Goal: Transaction & Acquisition: Purchase product/service

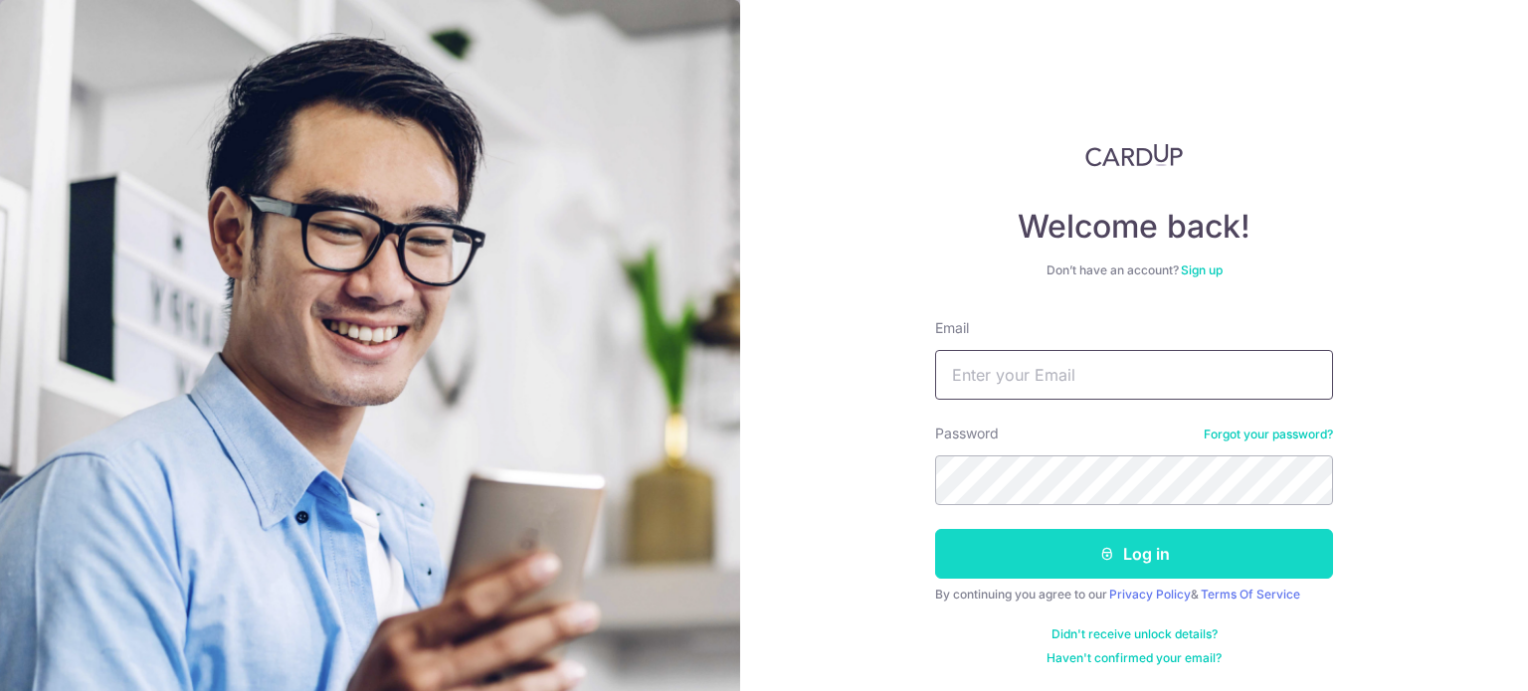
type input "yeokhenghuang@gmail.com"
click at [996, 546] on button "Log in" at bounding box center [1134, 554] width 398 height 50
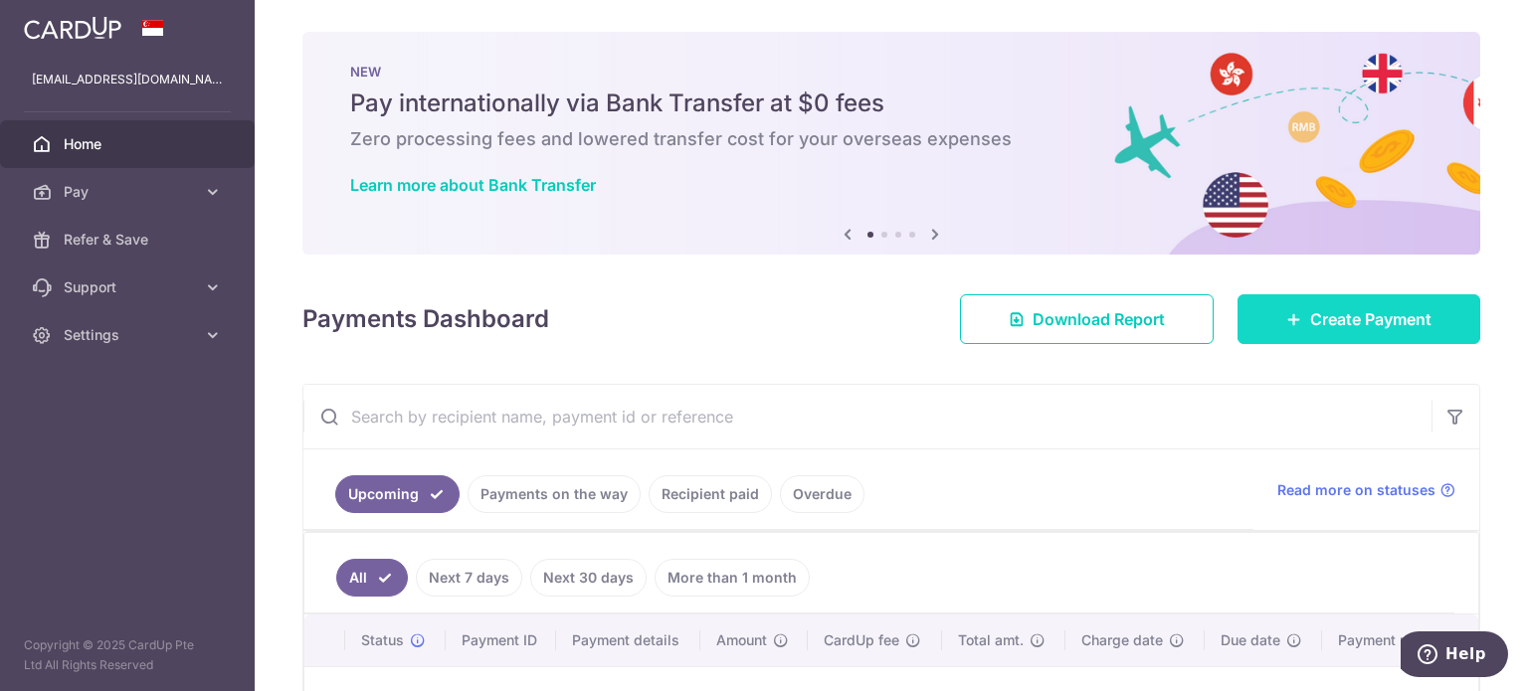
click at [1310, 325] on span "Create Payment" at bounding box center [1370, 319] width 121 height 24
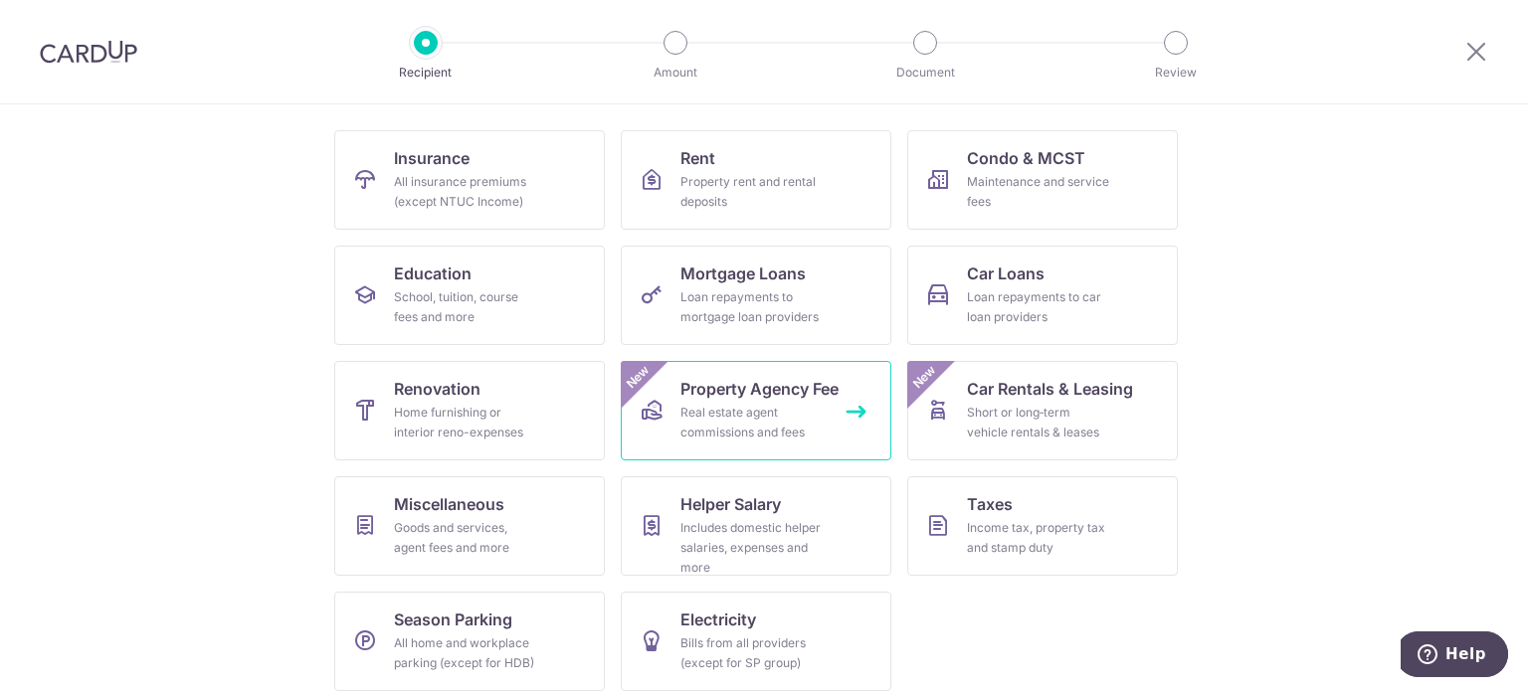
scroll to position [198, 0]
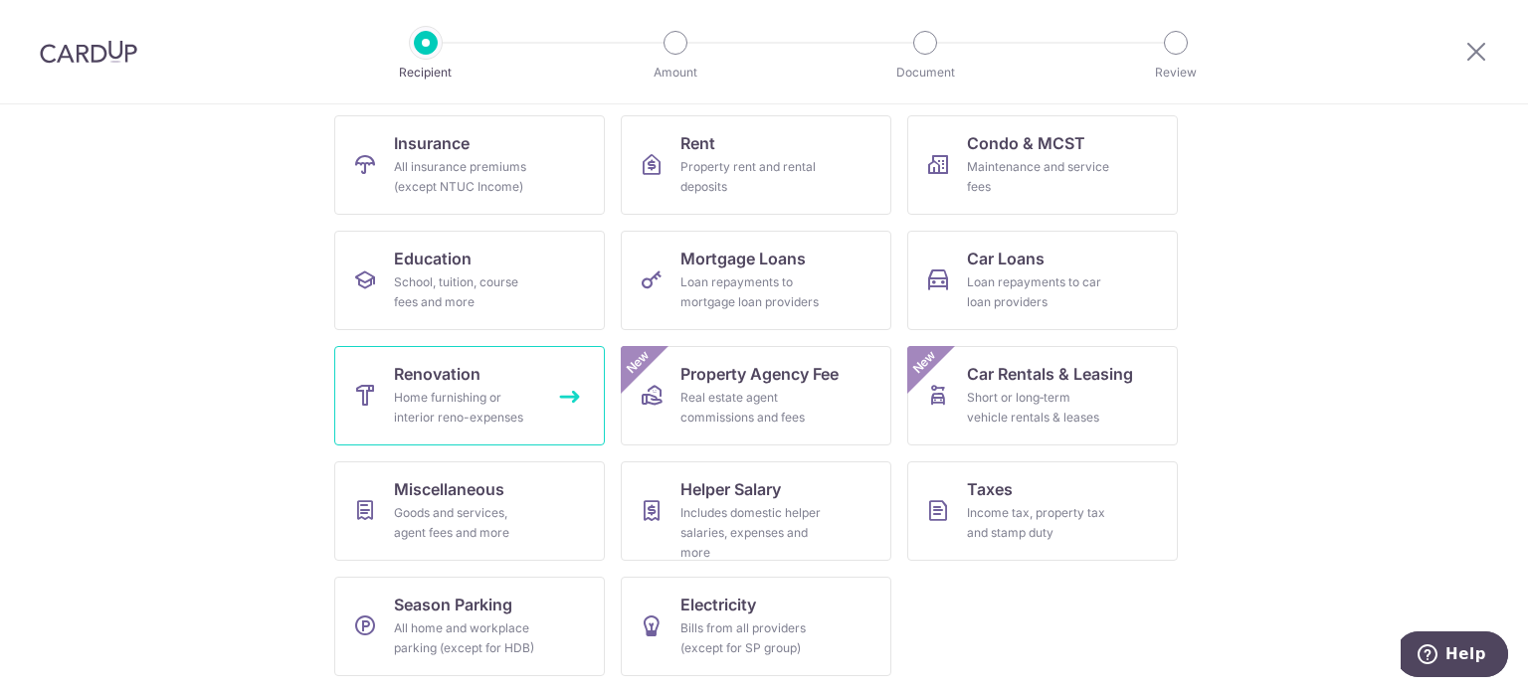
click at [518, 389] on div "Home furnishing or interior reno-expenses" at bounding box center [465, 408] width 143 height 40
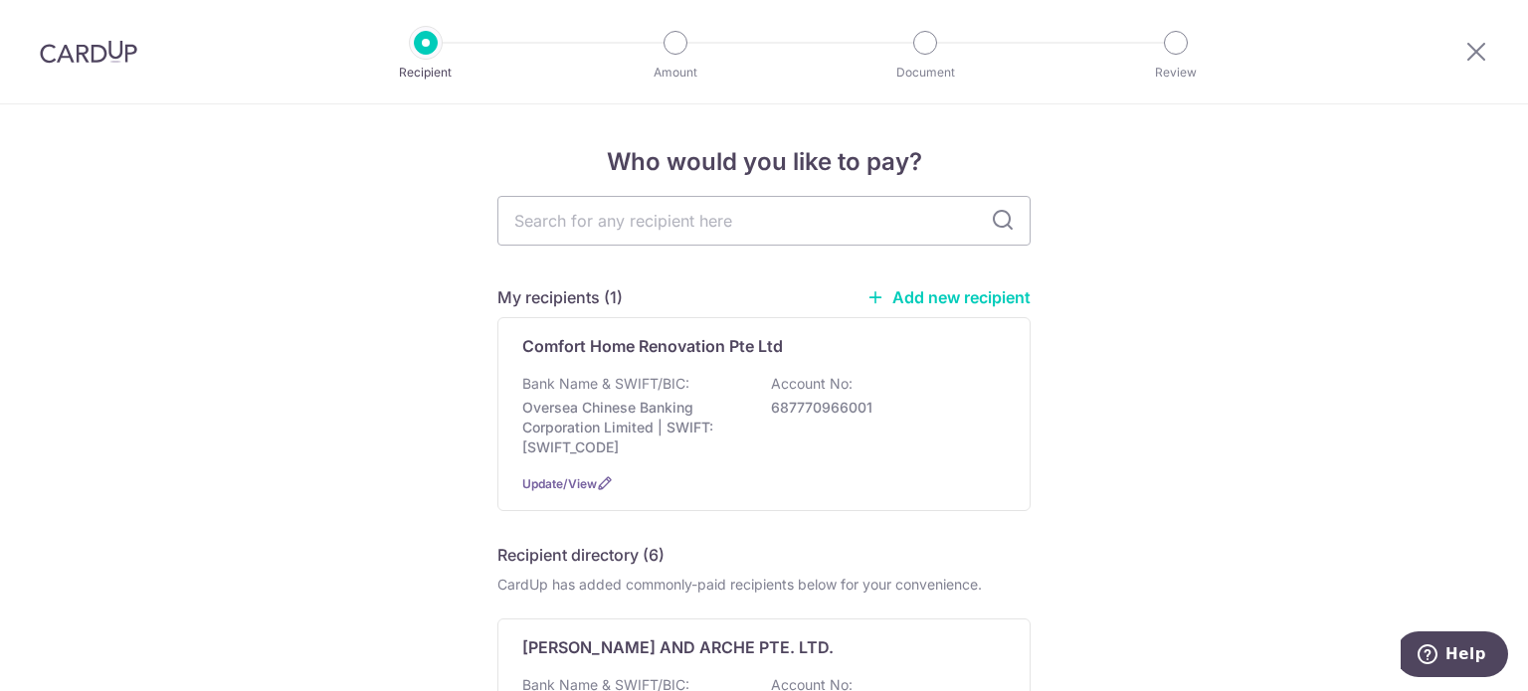
click at [879, 293] on link "Add new recipient" at bounding box center [949, 298] width 164 height 20
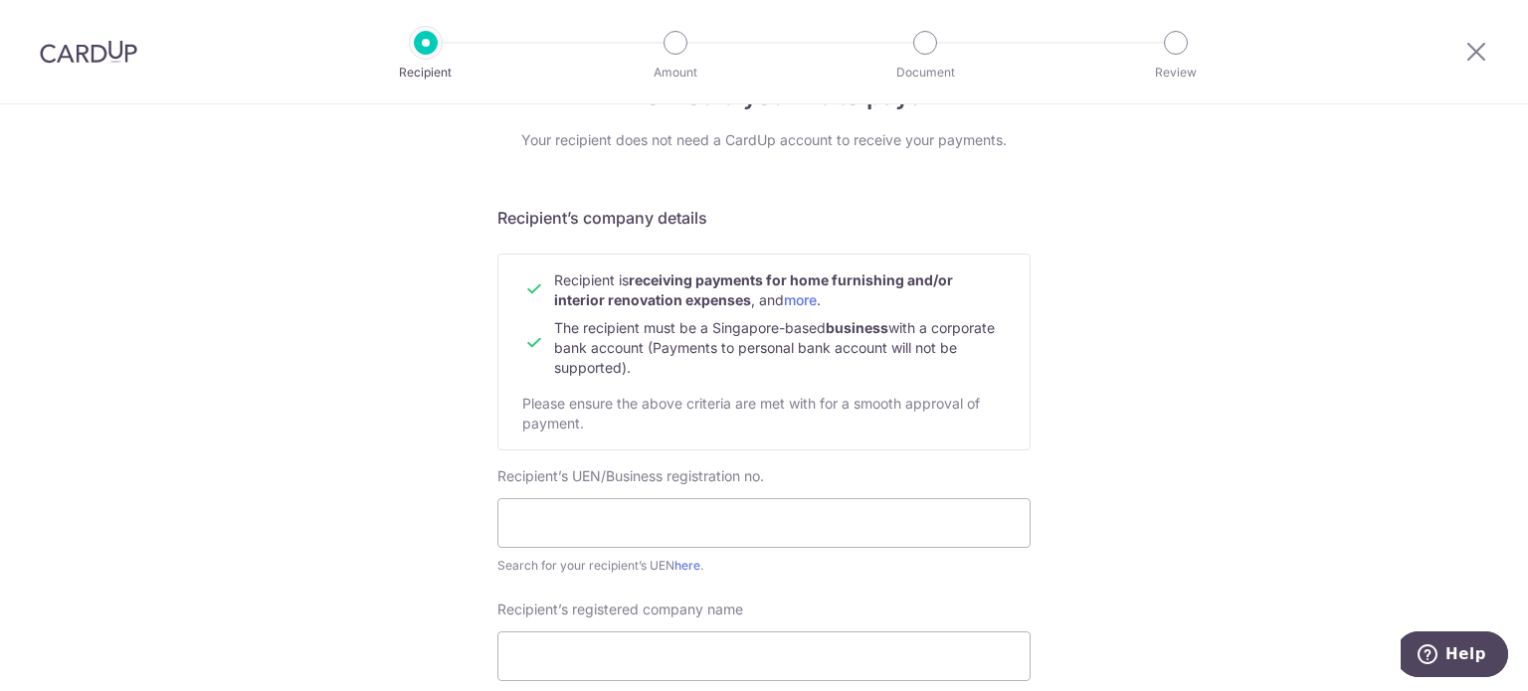
scroll to position [298, 0]
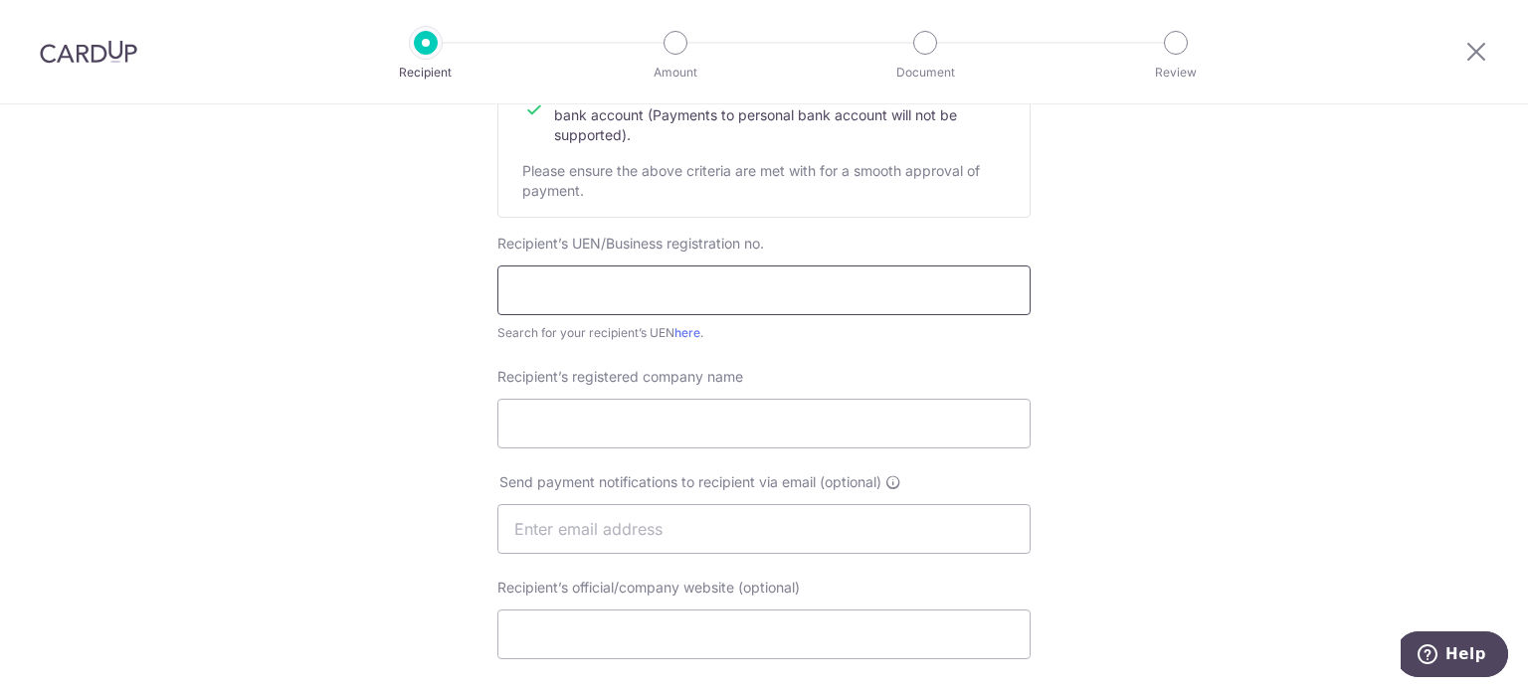
click at [701, 286] on input "text" at bounding box center [763, 291] width 533 height 50
type input "201537188N"
click at [547, 418] on input "Recipient’s registered company name" at bounding box center [763, 424] width 533 height 50
type input "Smart Door Pte Ltd"
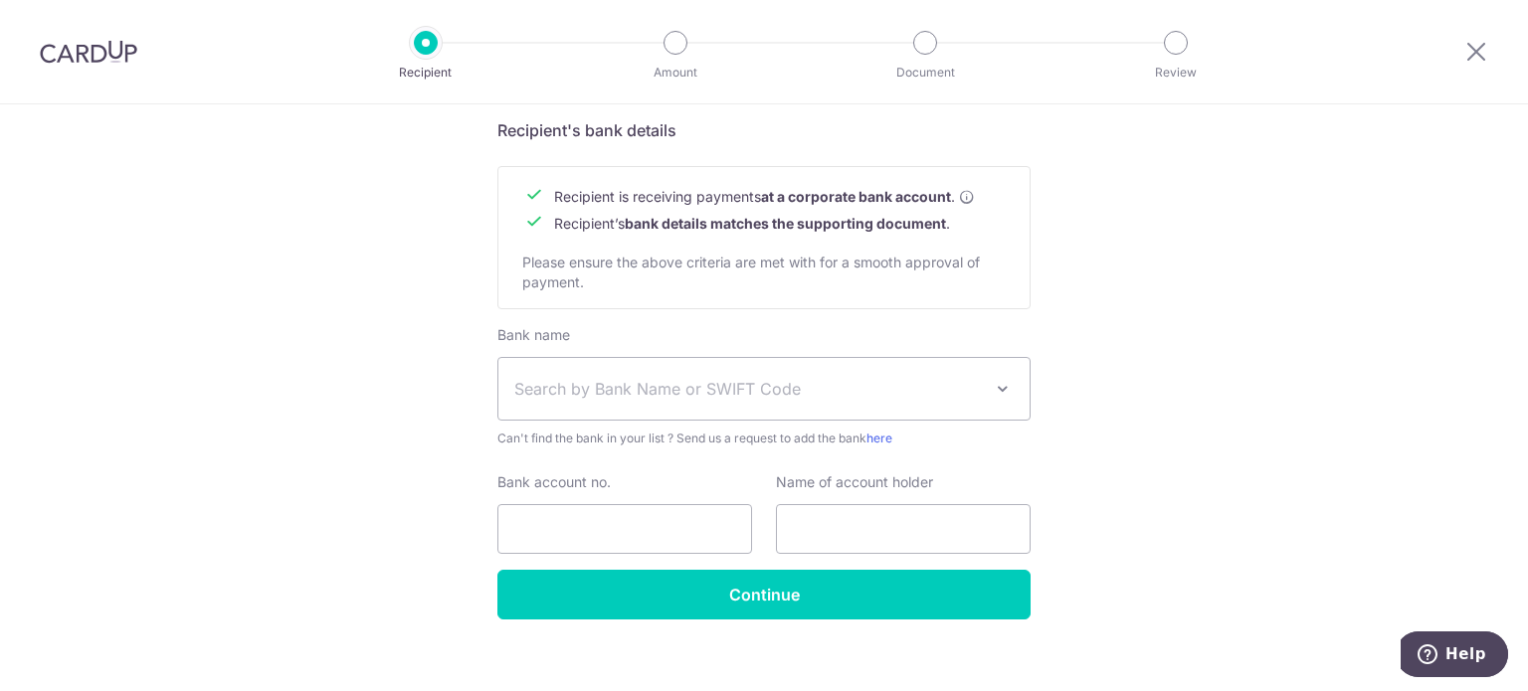
scroll to position [895, 0]
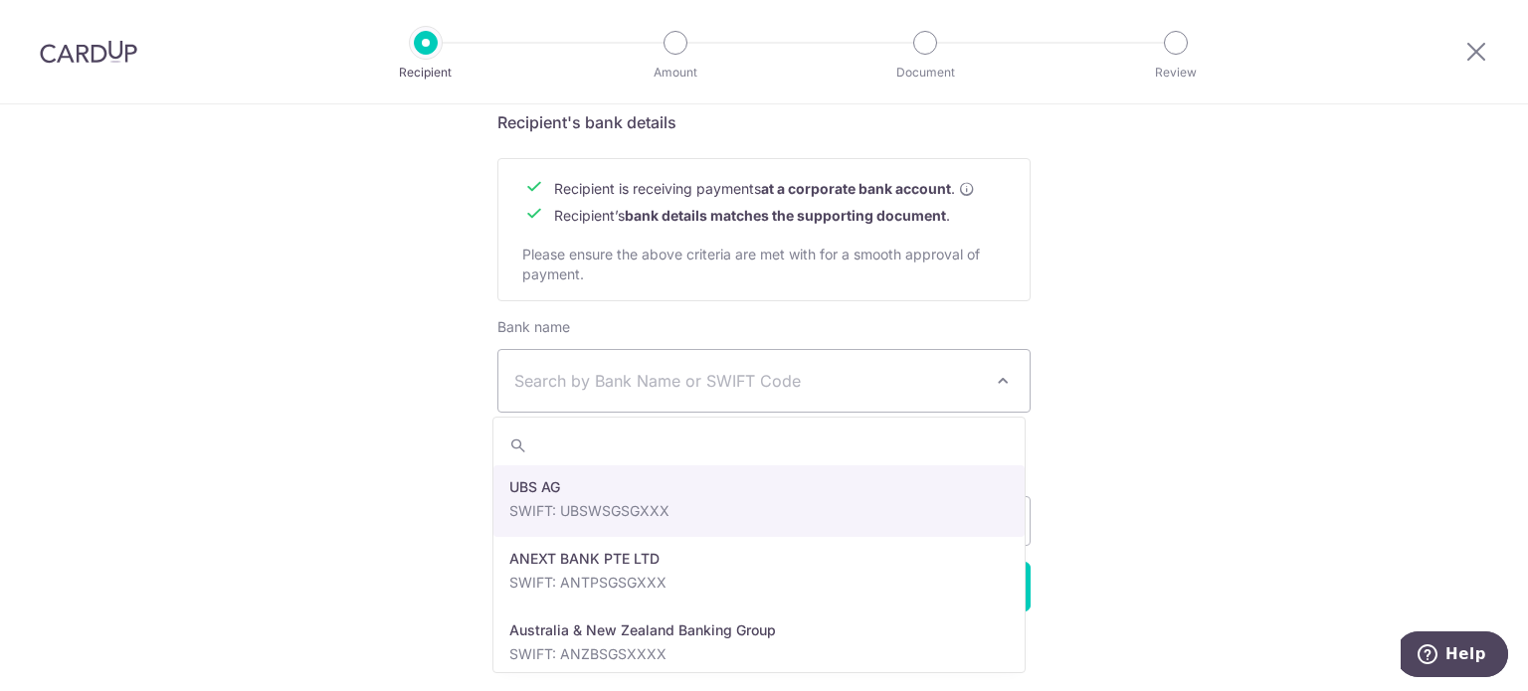
click at [578, 391] on span "Search by Bank Name or SWIFT Code" at bounding box center [748, 381] width 468 height 24
type input "dbs"
select select "6"
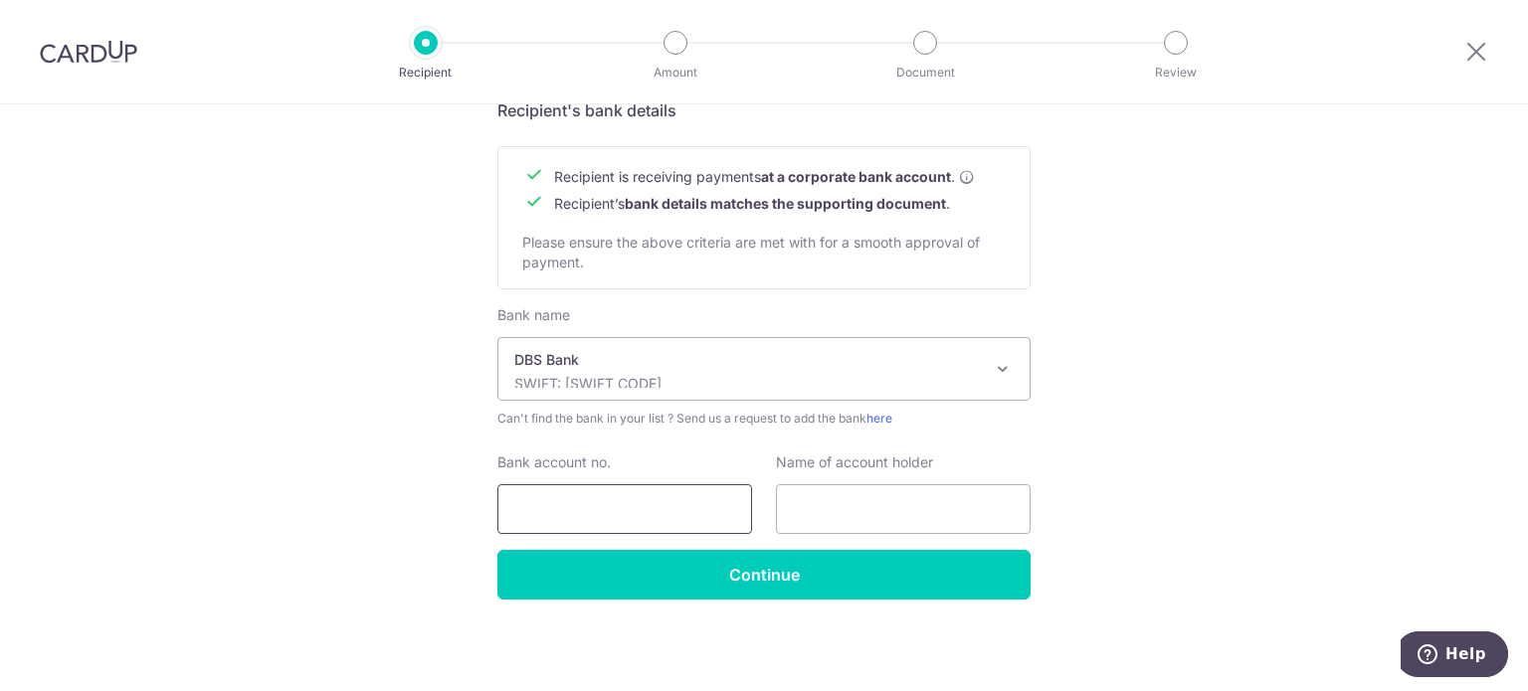
scroll to position [907, 0]
click at [584, 501] on input "Bank account no." at bounding box center [624, 509] width 255 height 50
type input "0199068476"
click at [795, 511] on input "text" at bounding box center [903, 509] width 255 height 50
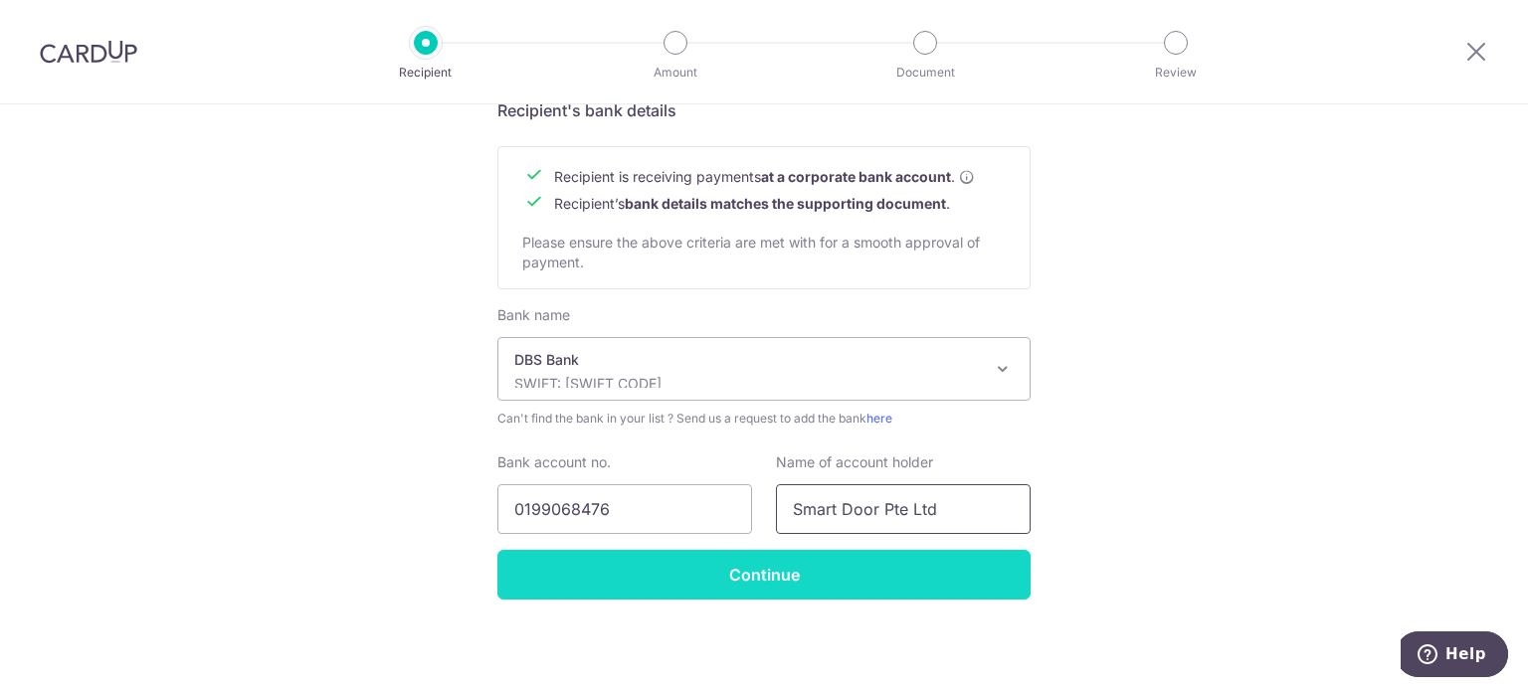
type input "Smart Door Pte Ltd"
click at [951, 580] on input "Continue" at bounding box center [763, 575] width 533 height 50
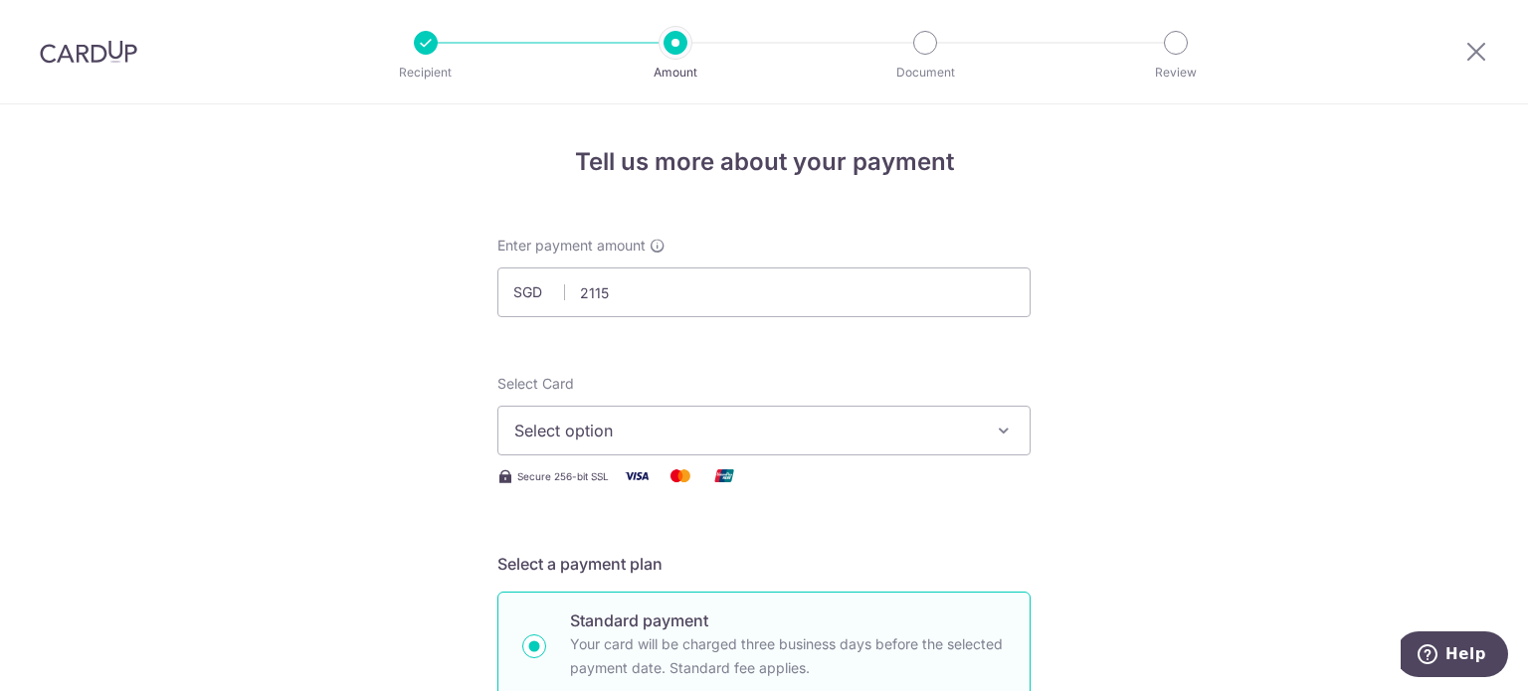
type input "2,115.00"
click at [807, 407] on button "Select option" at bounding box center [763, 431] width 533 height 50
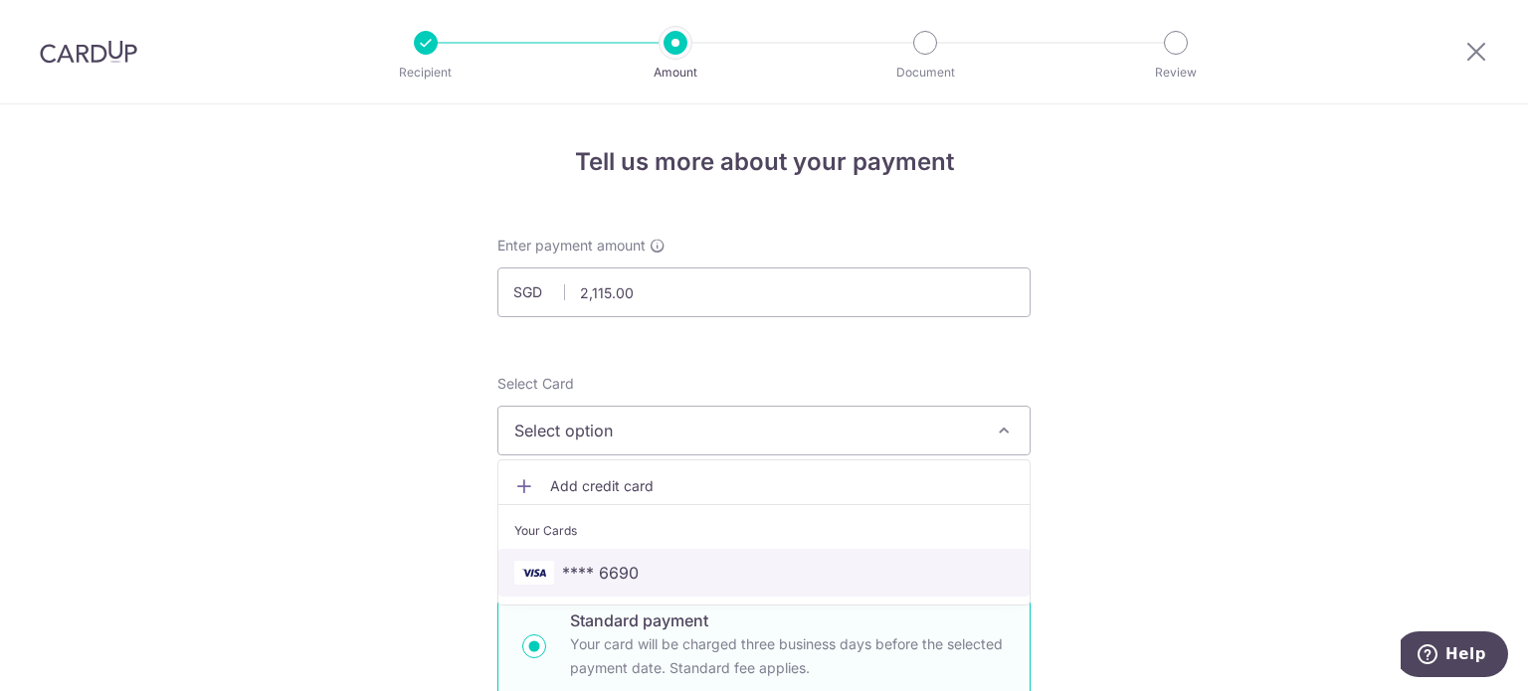
click at [756, 551] on link "**** 6690" at bounding box center [763, 573] width 531 height 48
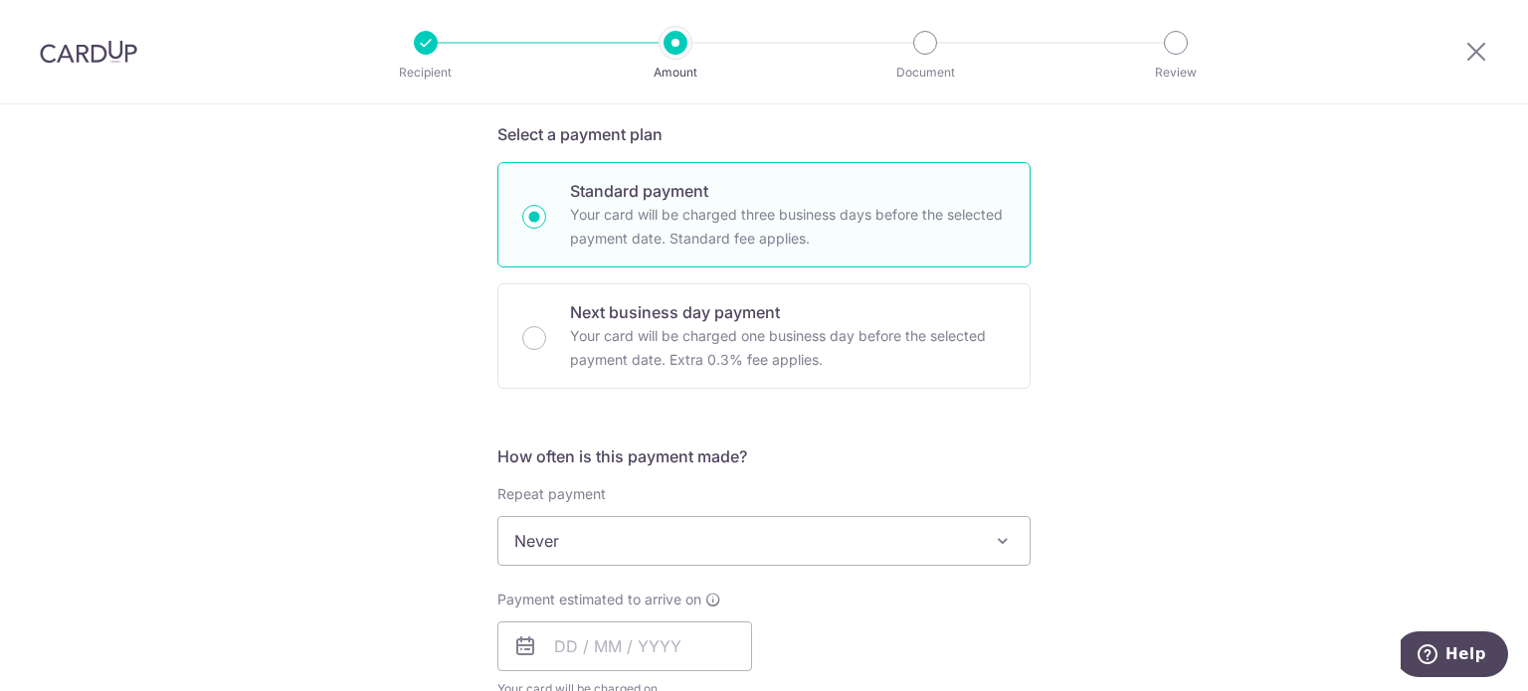
scroll to position [597, 0]
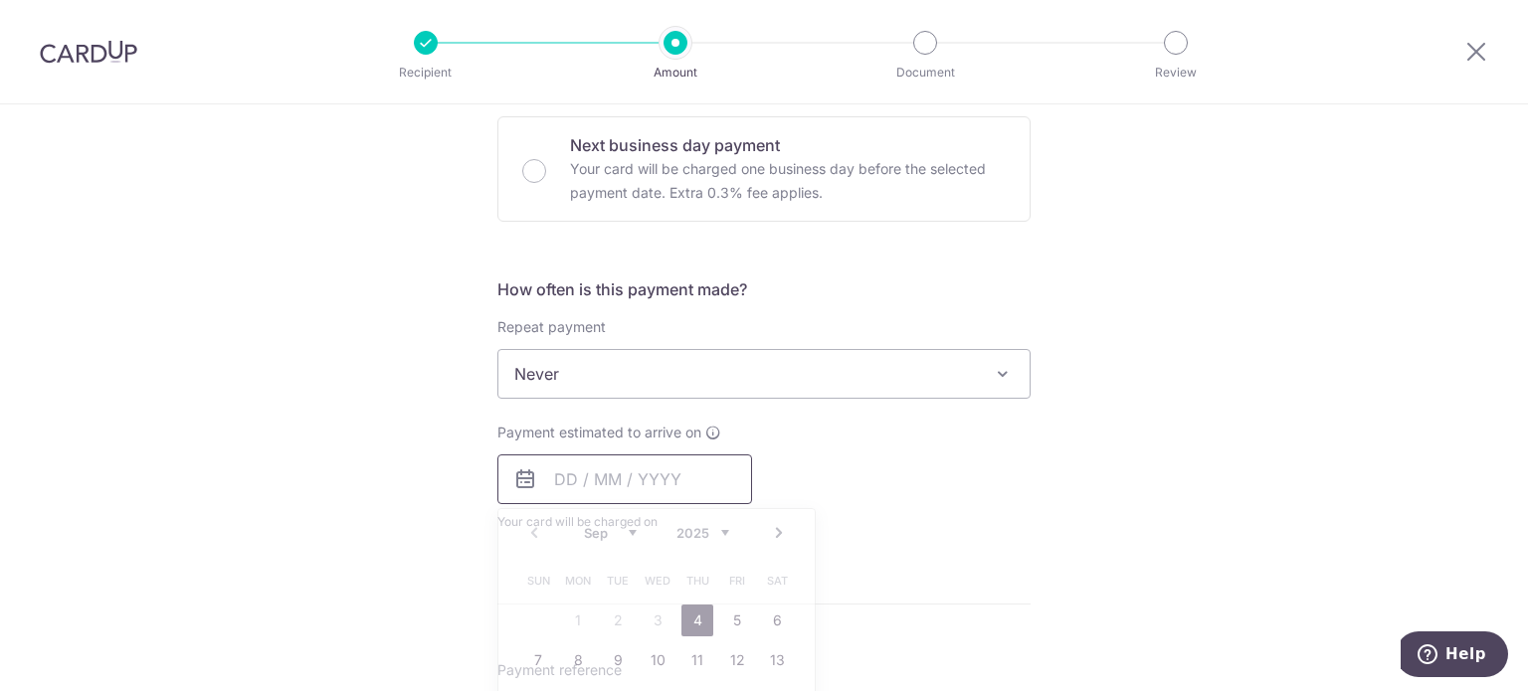
click at [560, 476] on input "text" at bounding box center [624, 480] width 255 height 50
click at [696, 616] on link "4" at bounding box center [697, 621] width 32 height 32
type input "[DATE]"
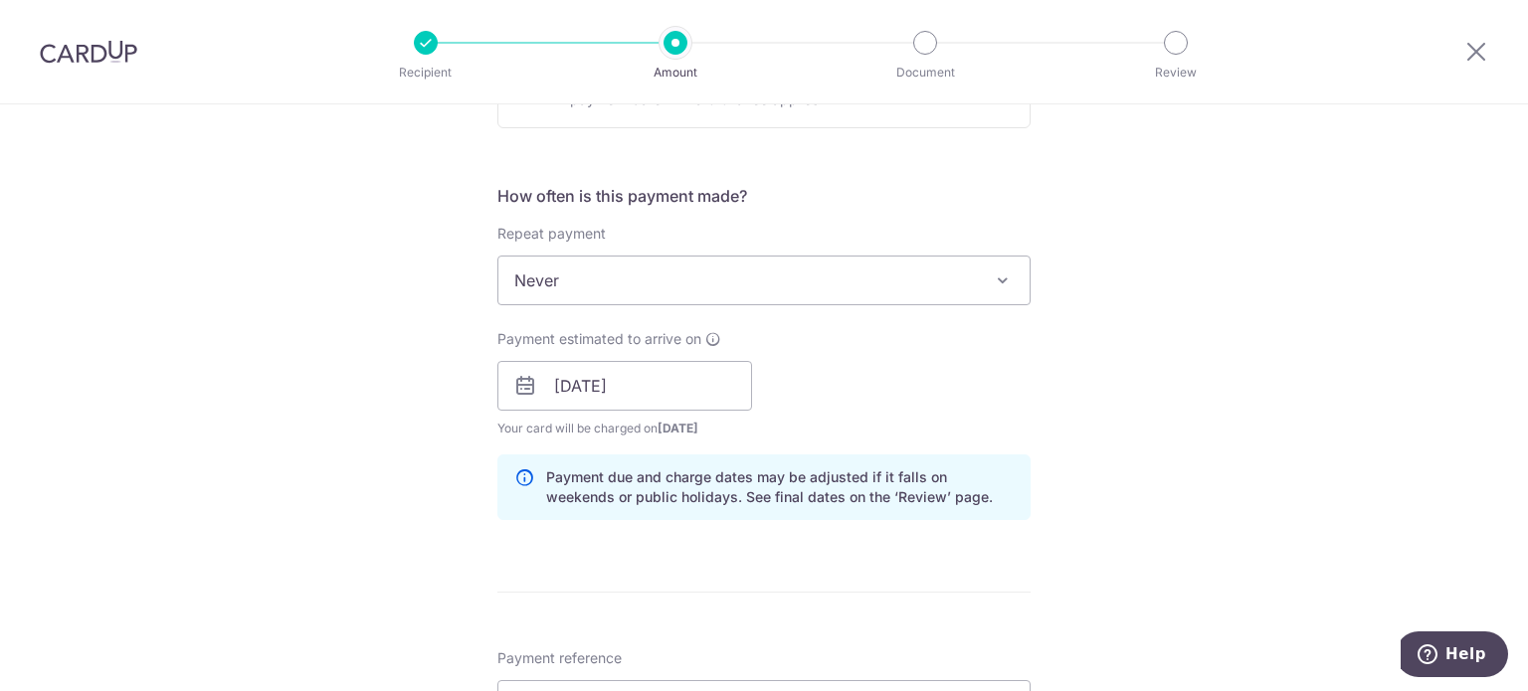
scroll to position [696, 0]
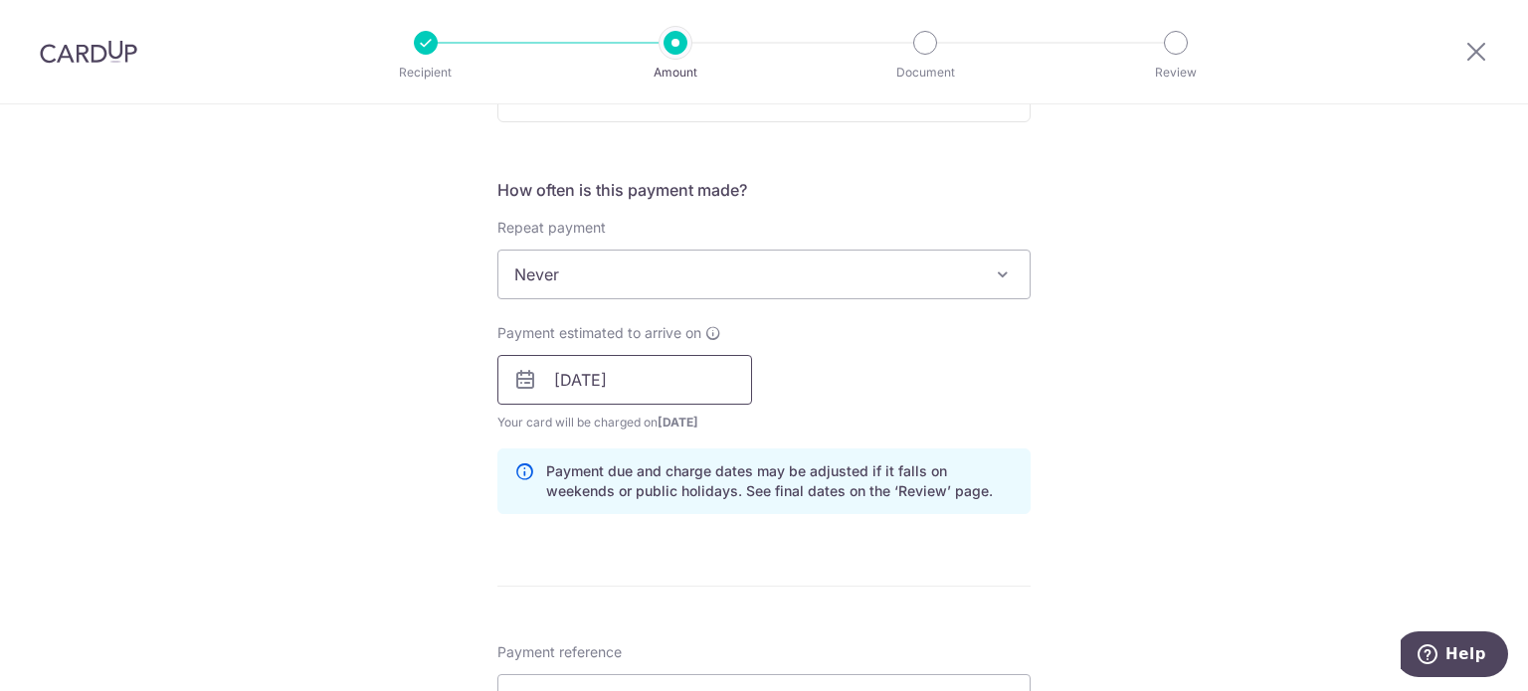
click at [641, 379] on input "04/09/2025" at bounding box center [624, 380] width 255 height 50
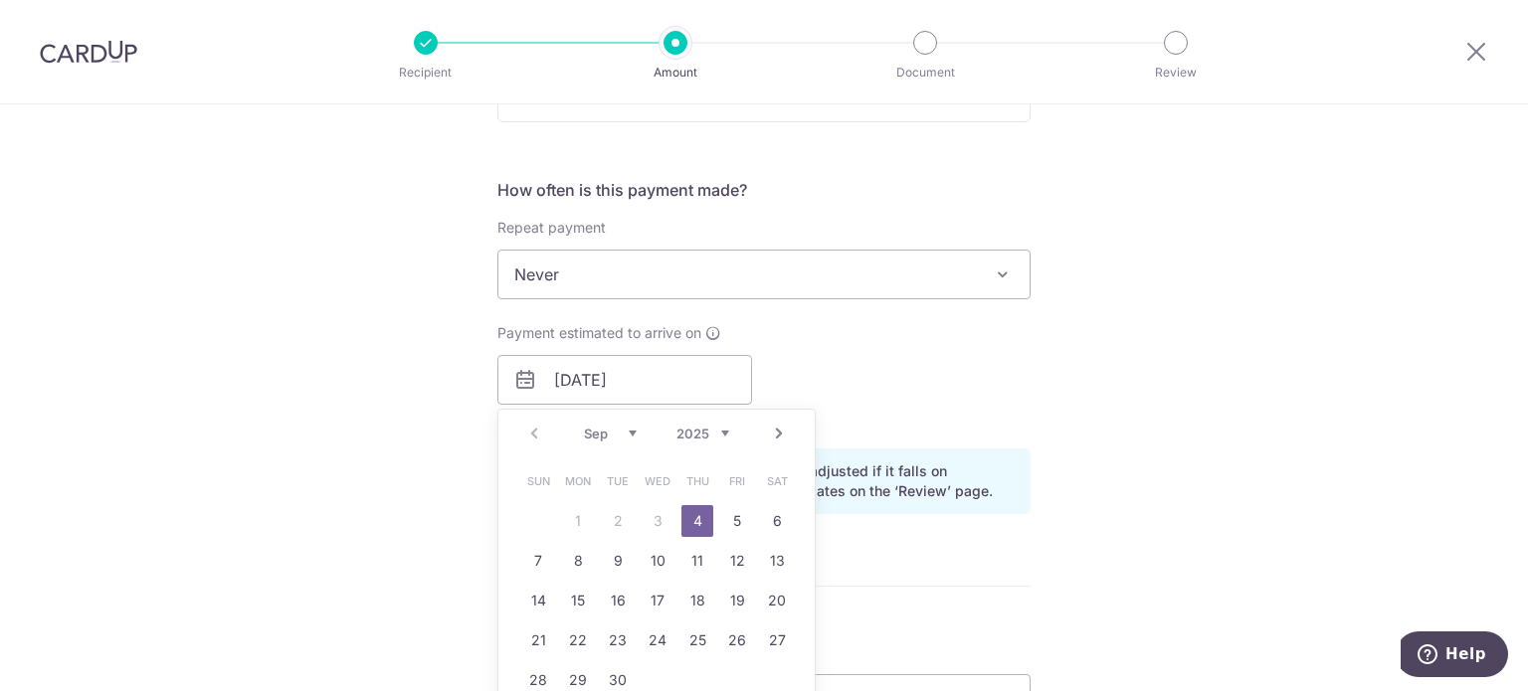
click at [525, 433] on div "Prev Next Sep Oct Nov Dec 2025 2026 2027 2028 2029 2030 2031 2032 2033 2034 2035" at bounding box center [656, 434] width 316 height 48
click at [528, 432] on div "Prev Next Sep Oct Nov Dec 2025 2026 2027 2028 2029 2030 2031 2032 2033 2034 2035" at bounding box center [656, 434] width 316 height 48
click at [529, 432] on div "Prev Next Sep Oct Nov Dec 2025 2026 2027 2028 2029 2030 2031 2032 2033 2034 2035" at bounding box center [656, 434] width 316 height 48
click at [681, 516] on link "4" at bounding box center [697, 521] width 32 height 32
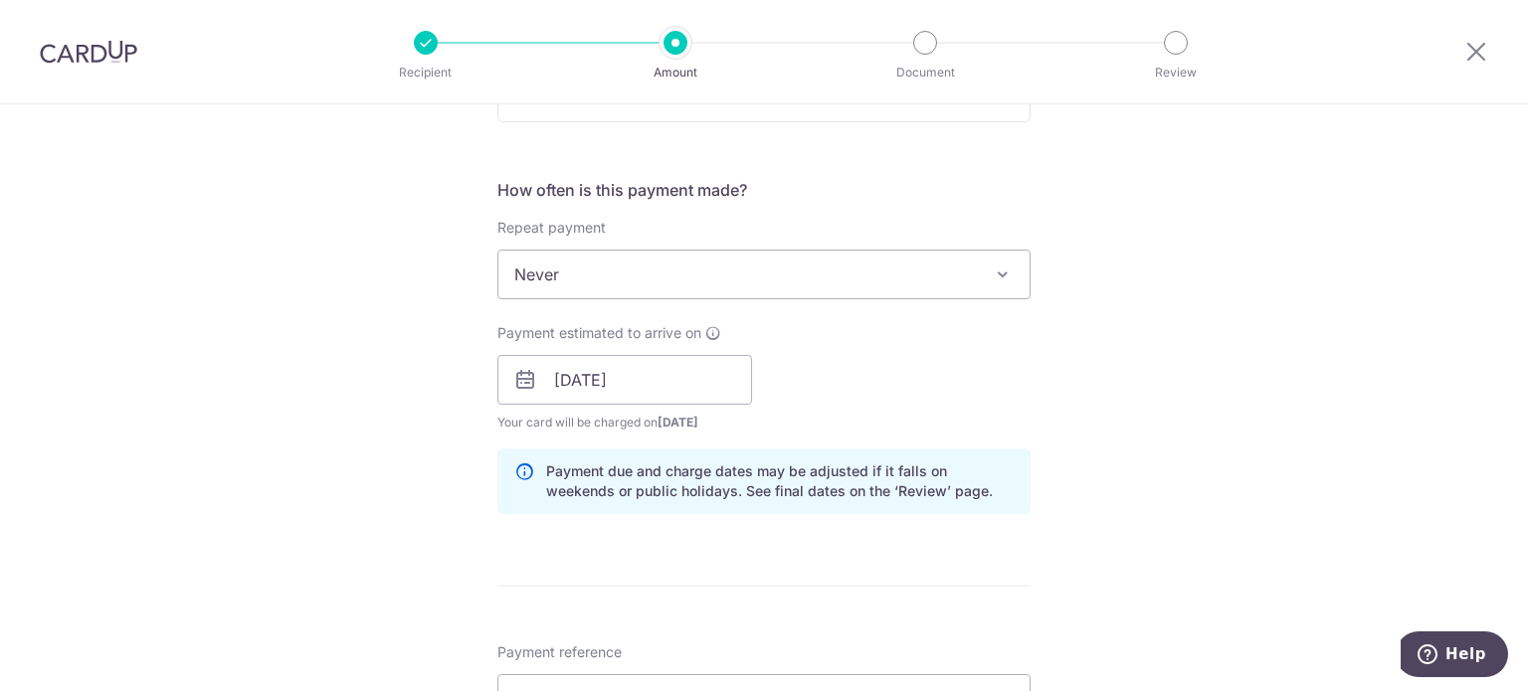
click at [834, 416] on div "Payment estimated to arrive on 04/09/2025 Prev Next Sep Oct Nov Dec 2025 2026 2…" at bounding box center [763, 377] width 557 height 109
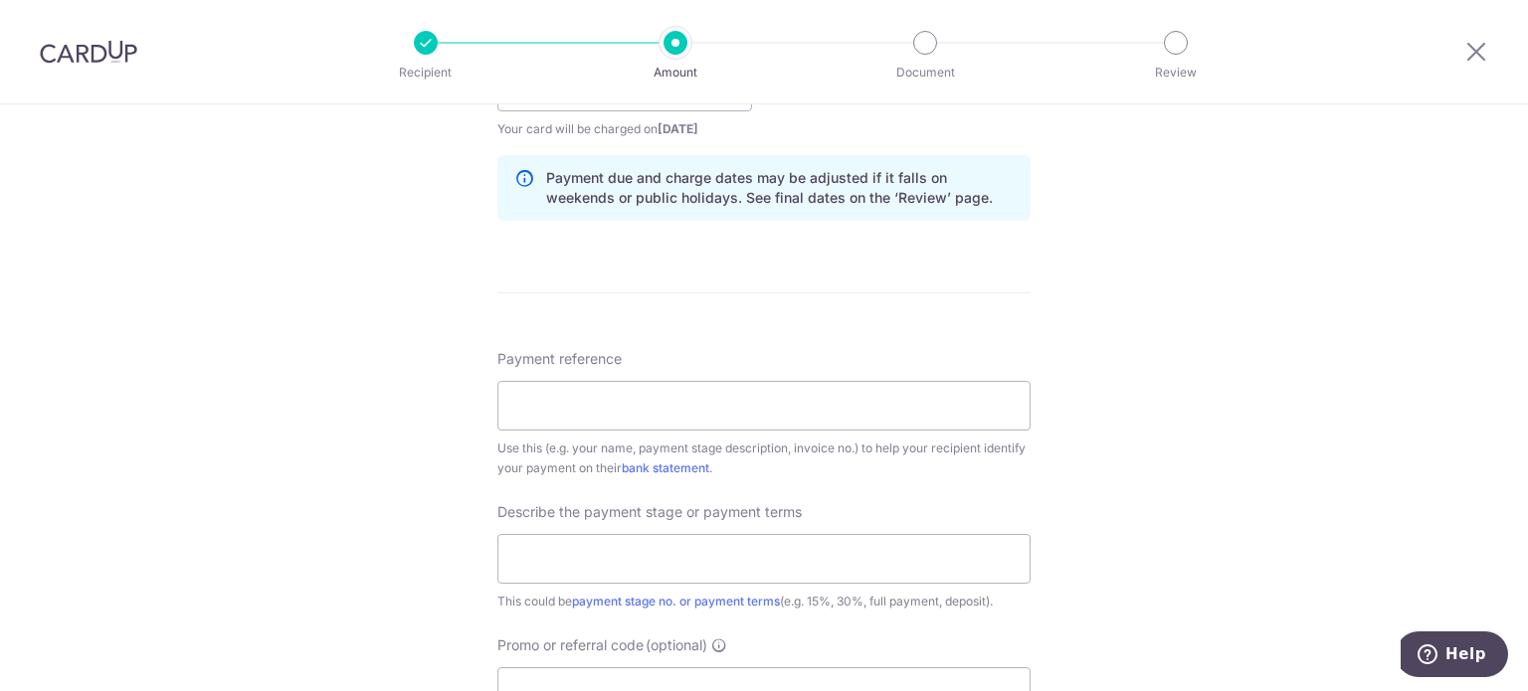
scroll to position [995, 0]
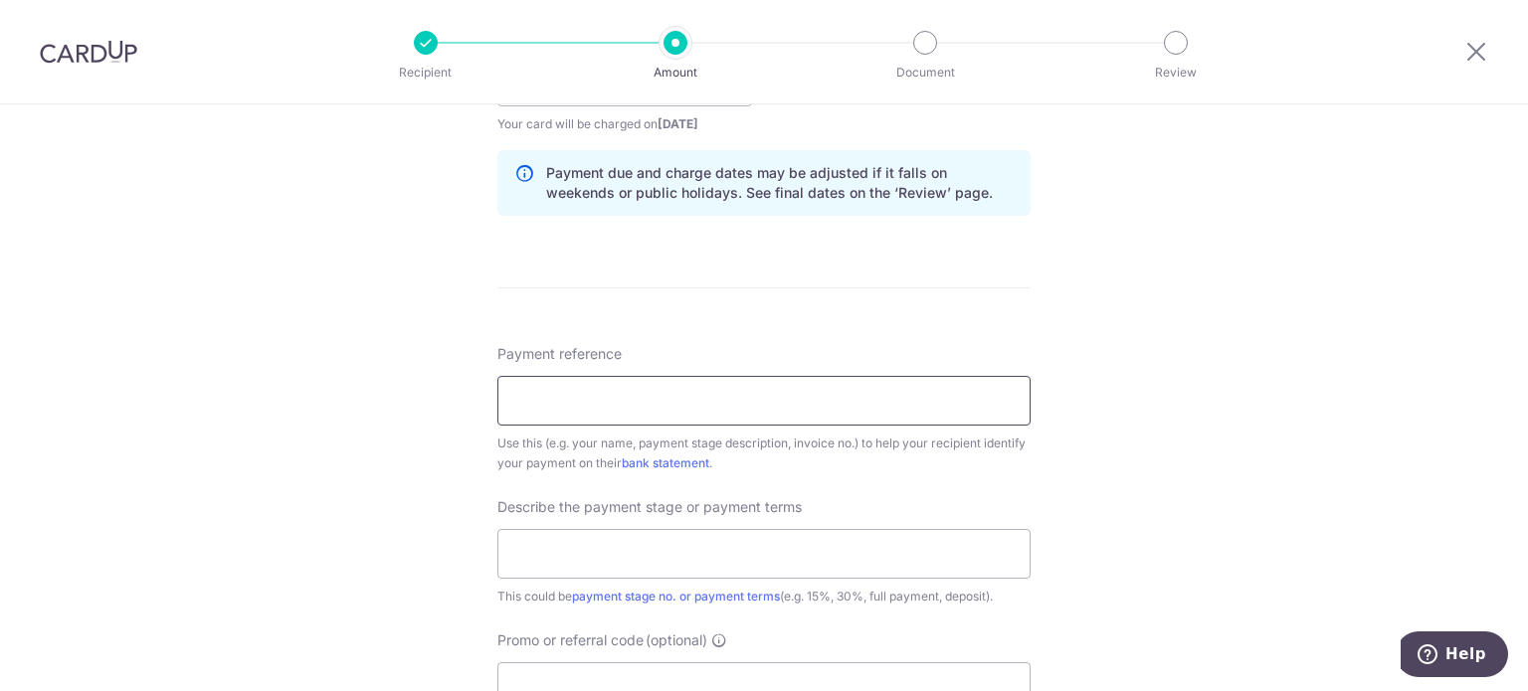
click at [831, 413] on input "Payment reference" at bounding box center [763, 401] width 533 height 50
type input "Jacqueline 6196"
click at [776, 539] on input "text" at bounding box center [763, 554] width 533 height 50
type input "F"
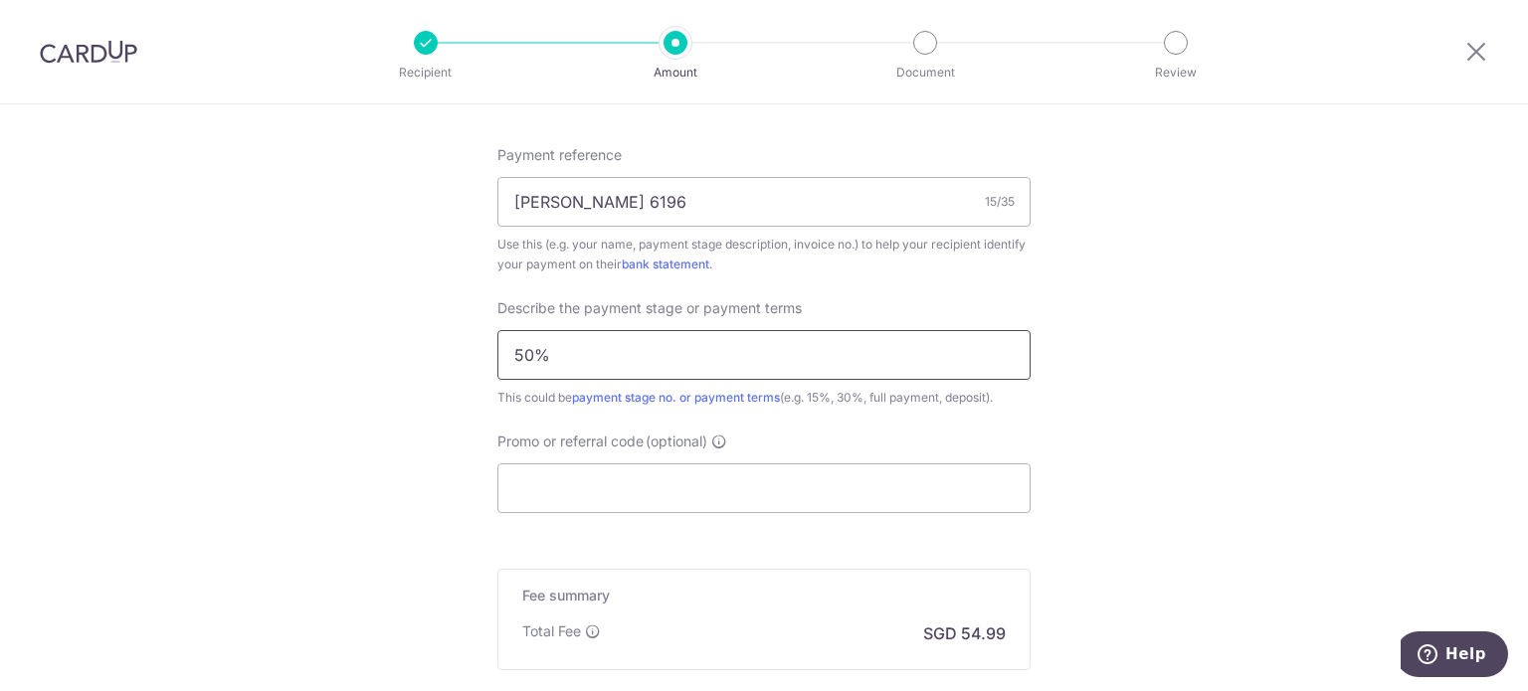
type input "50%"
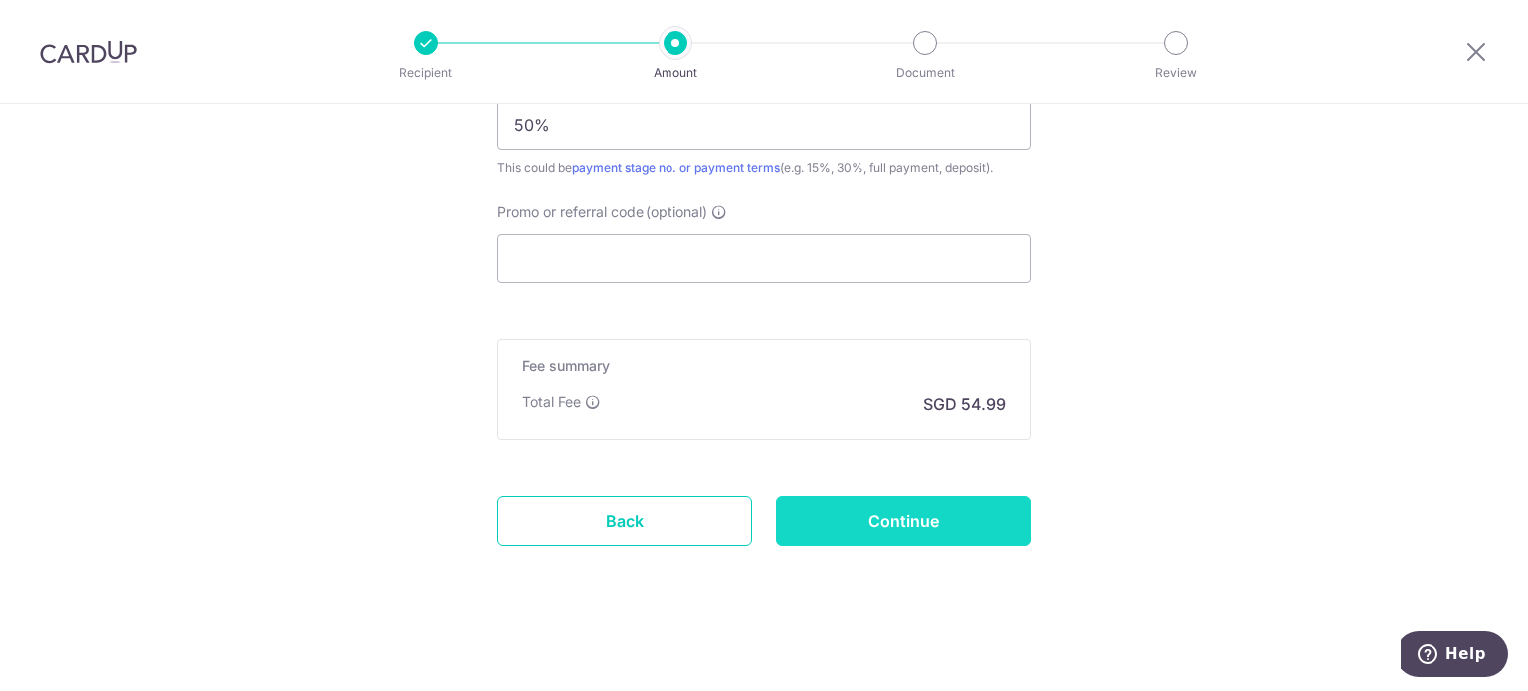
scroll to position [1425, 0]
click at [982, 528] on input "Continue" at bounding box center [903, 520] width 255 height 50
type input "Create Schedule"
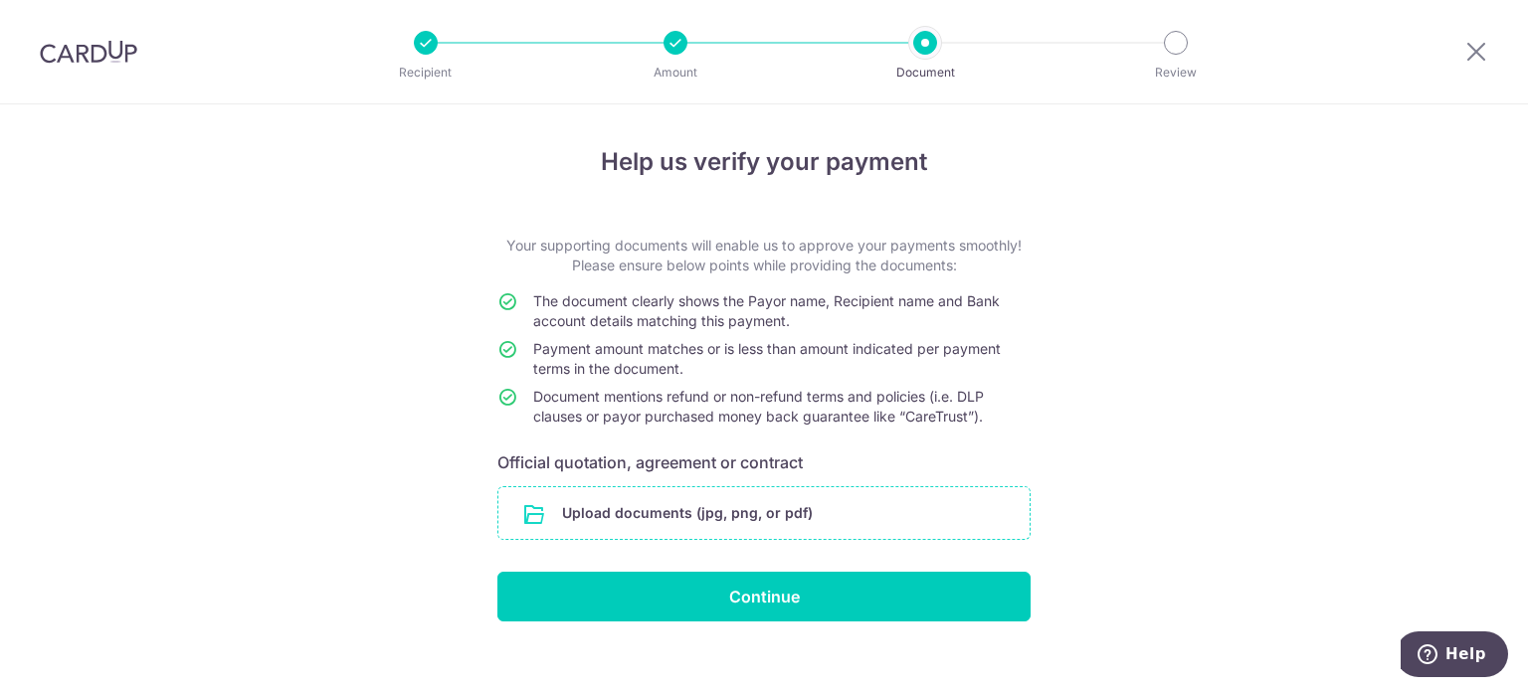
click at [681, 515] on input "file" at bounding box center [763, 513] width 531 height 52
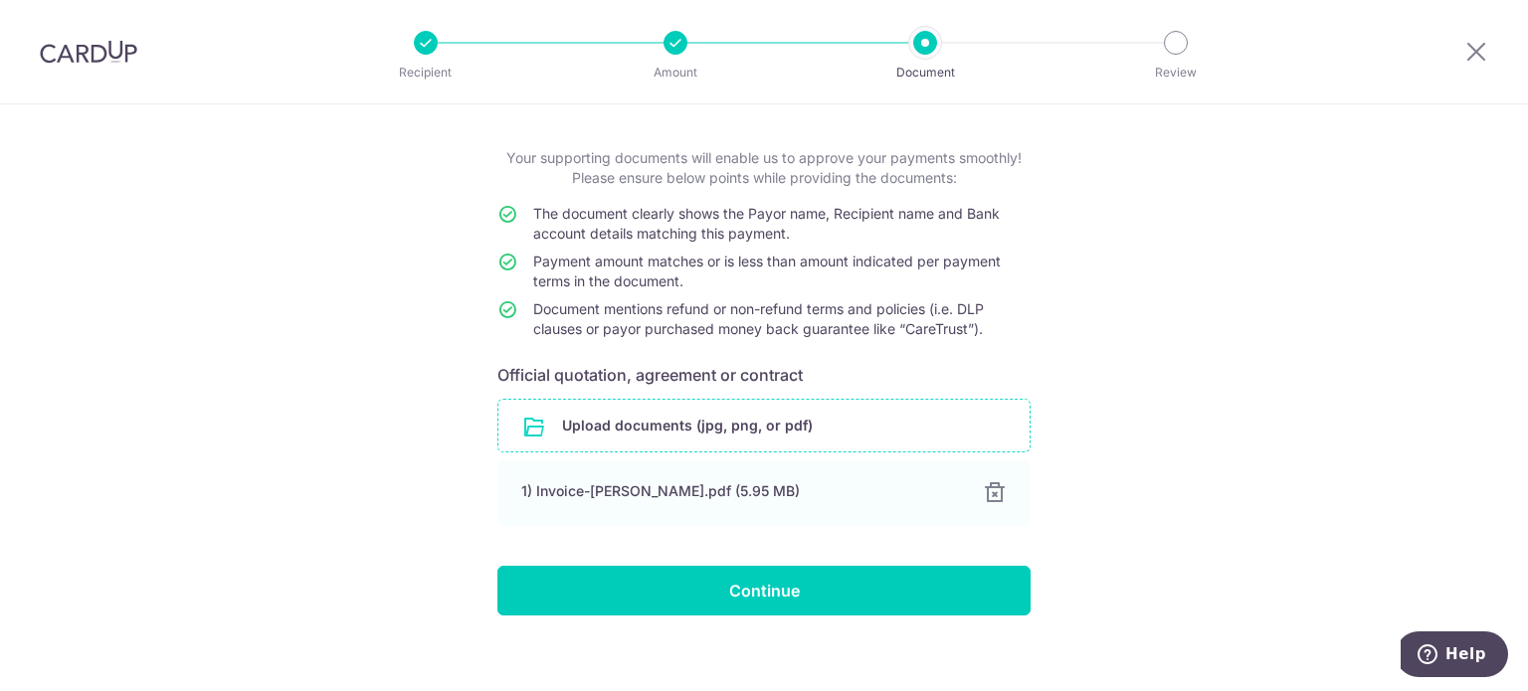
scroll to position [103, 0]
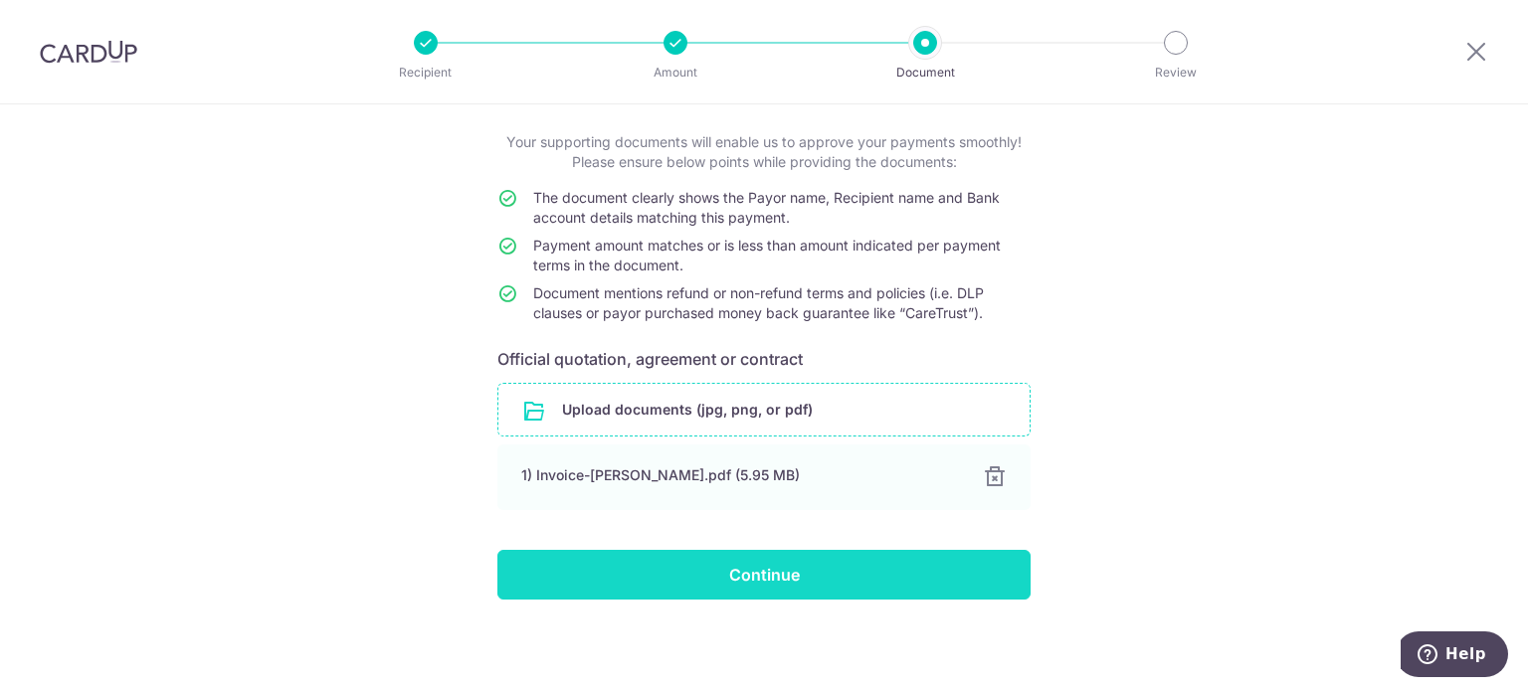
click at [857, 583] on input "Continue" at bounding box center [763, 575] width 533 height 50
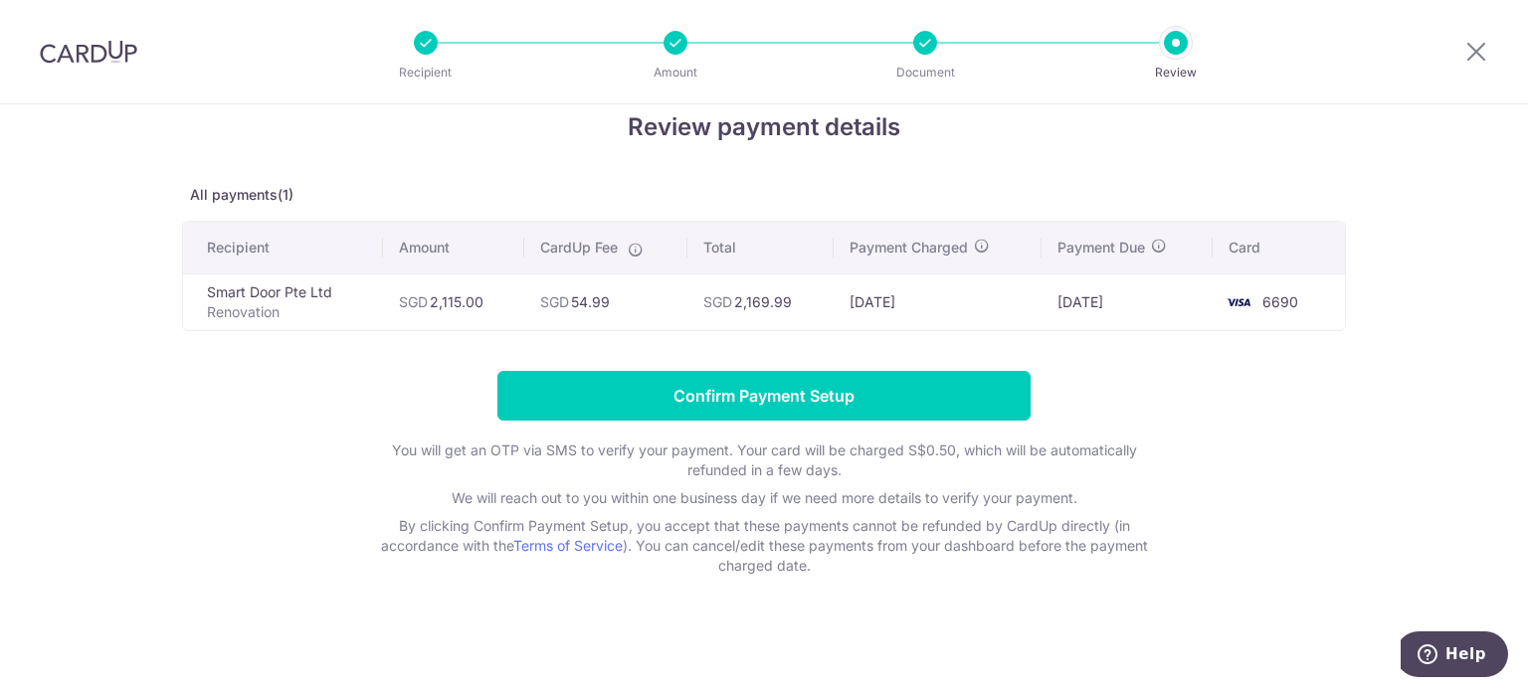
scroll to position [36, 0]
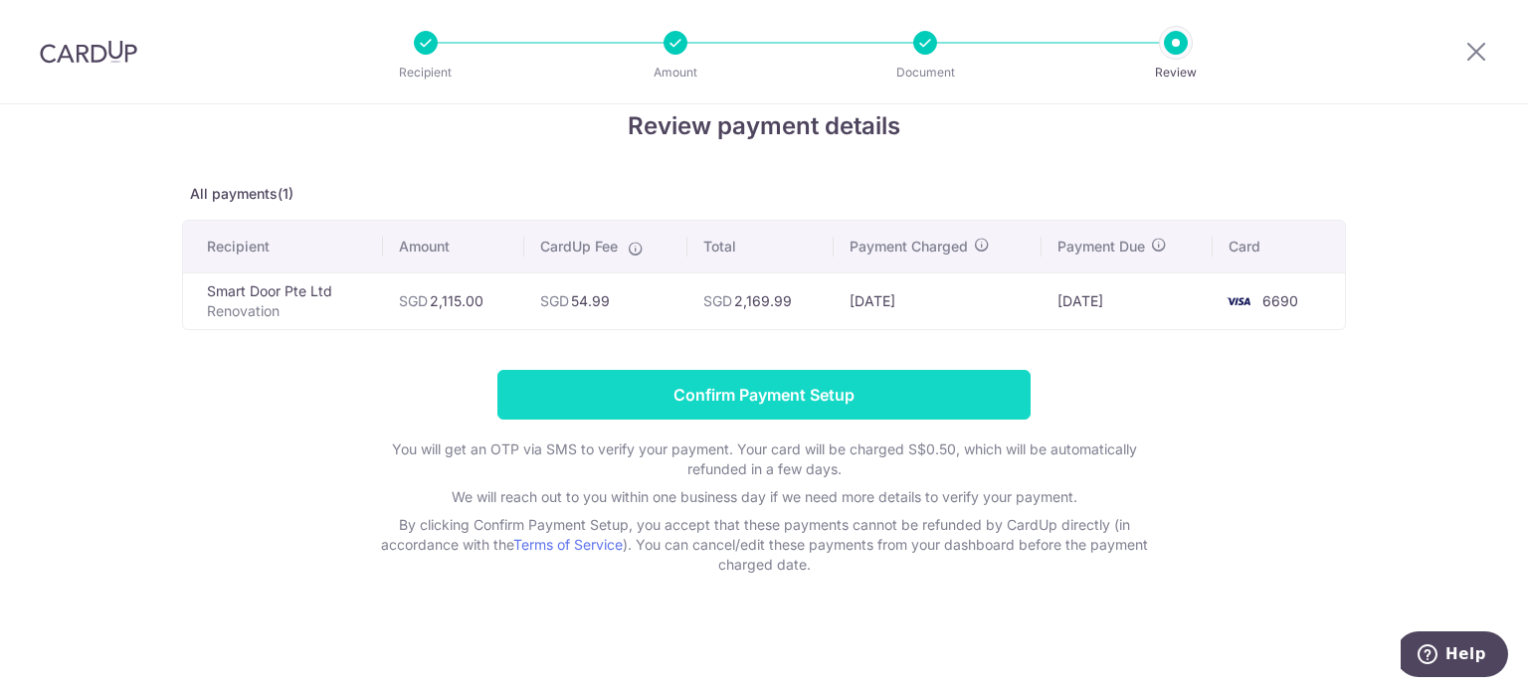
click at [925, 396] on input "Confirm Payment Setup" at bounding box center [763, 395] width 533 height 50
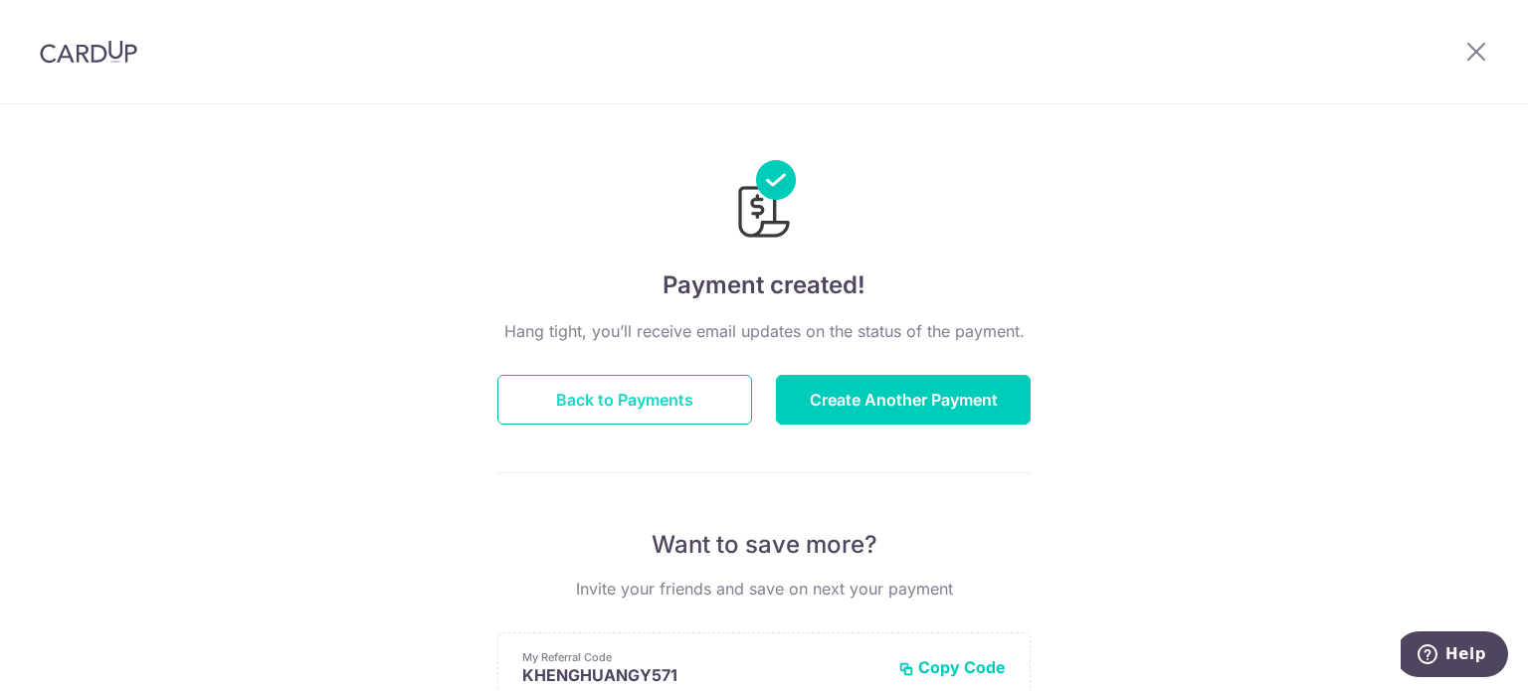
click at [597, 394] on button "Back to Payments" at bounding box center [624, 400] width 255 height 50
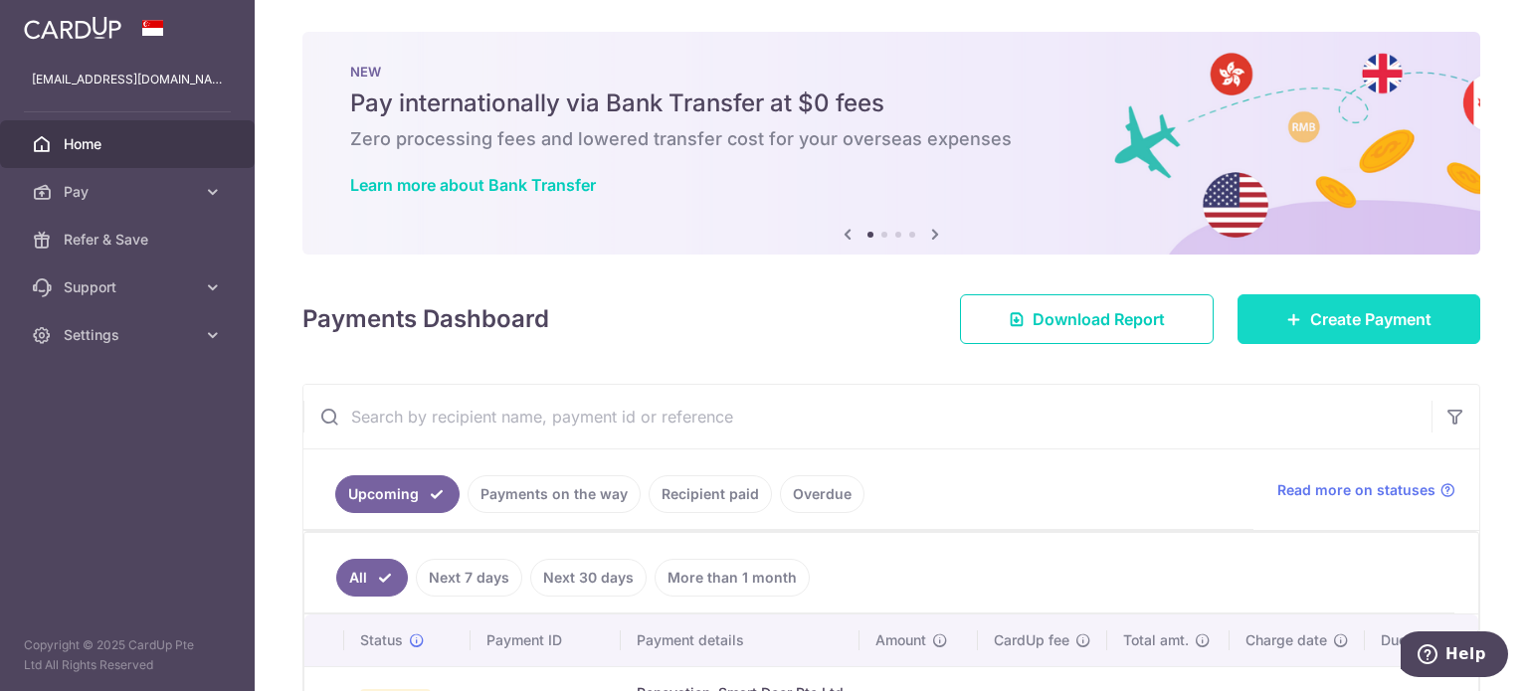
click at [1279, 331] on link "Create Payment" at bounding box center [1359, 319] width 243 height 50
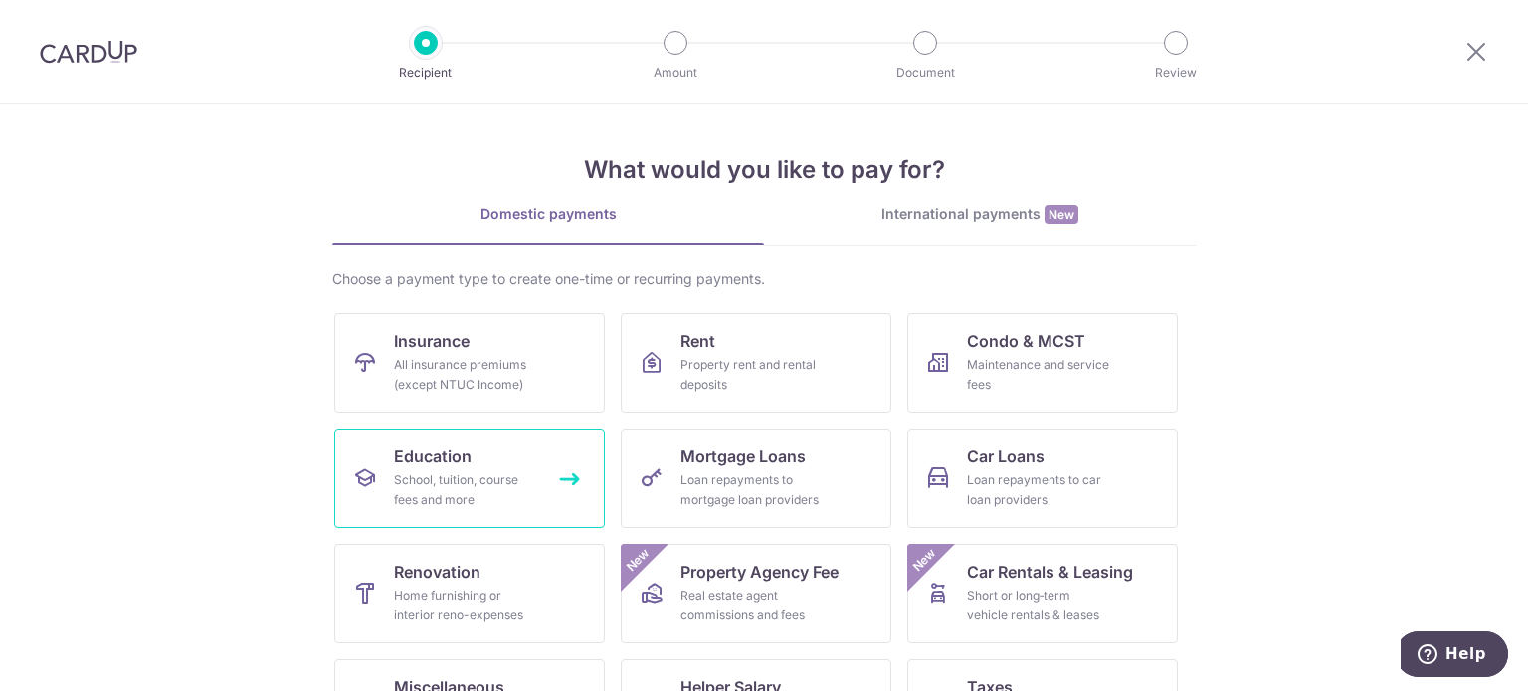
click at [514, 471] on div "School, tuition, course fees and more" at bounding box center [465, 491] width 143 height 40
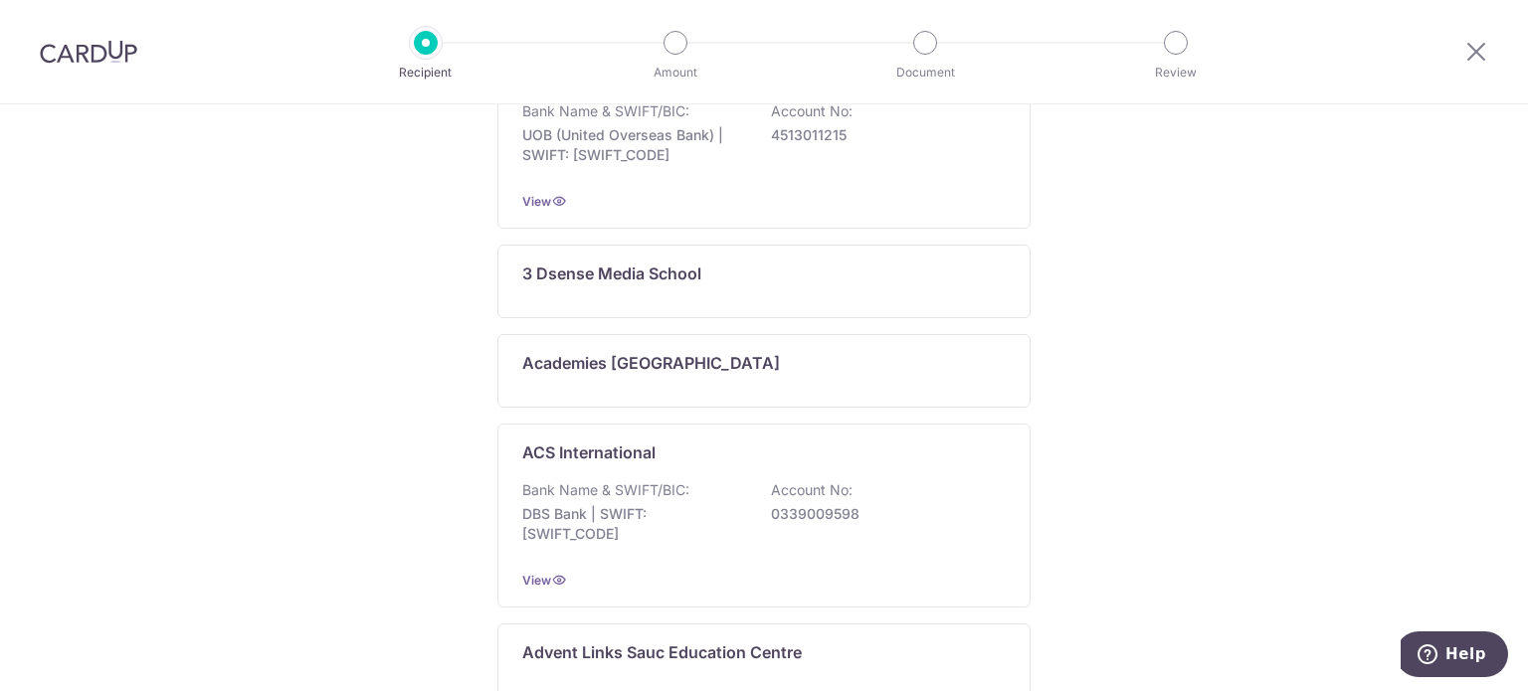
scroll to position [99, 0]
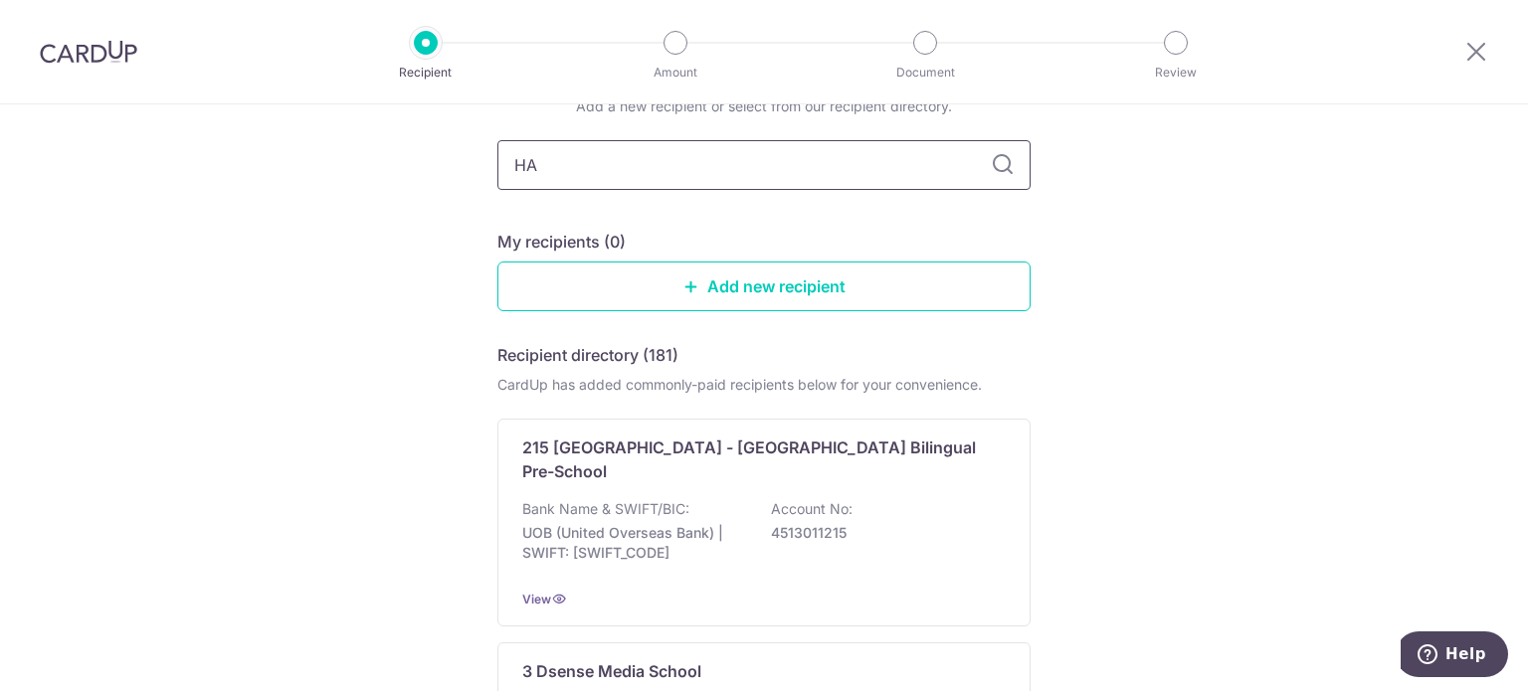
type input "HAO"
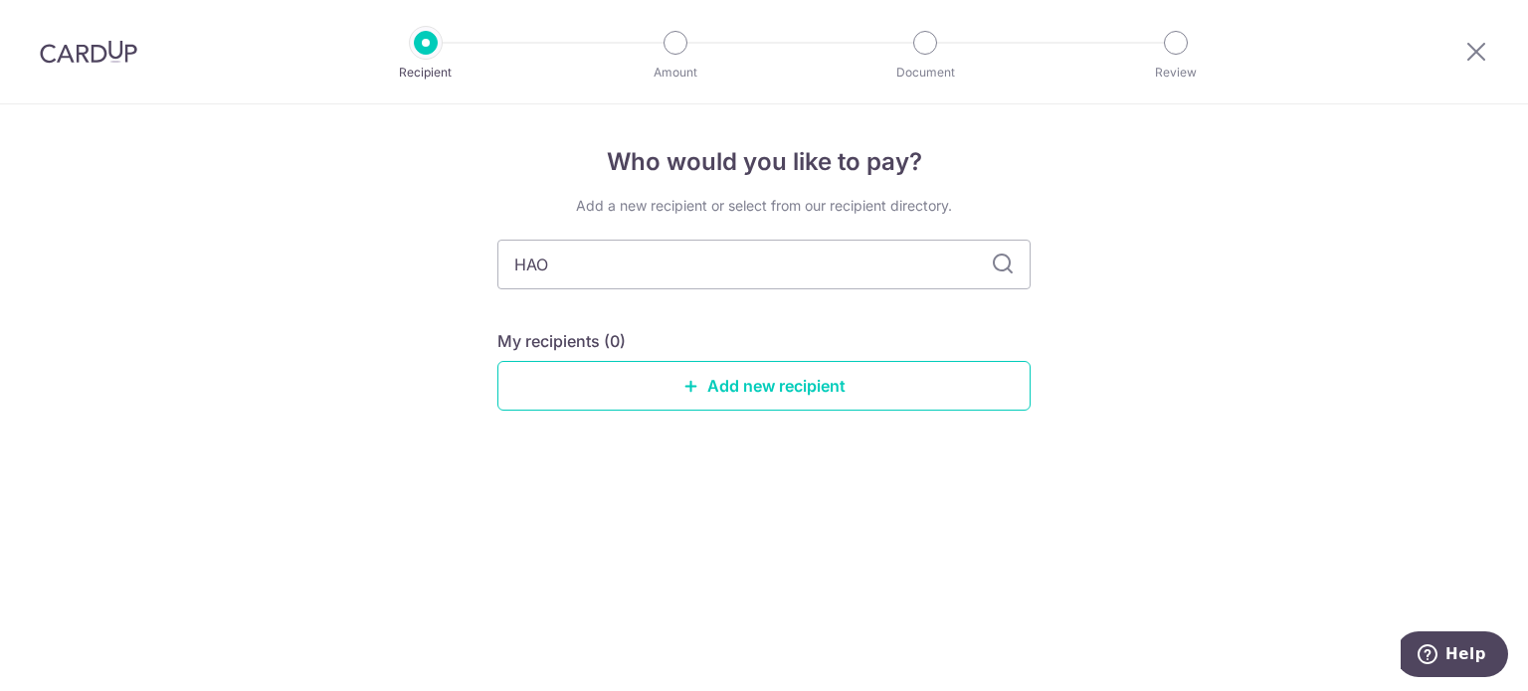
click at [999, 272] on icon at bounding box center [1003, 265] width 24 height 24
click at [999, 271] on icon at bounding box center [1003, 265] width 24 height 24
click at [834, 387] on link "Add new recipient" at bounding box center [763, 386] width 533 height 50
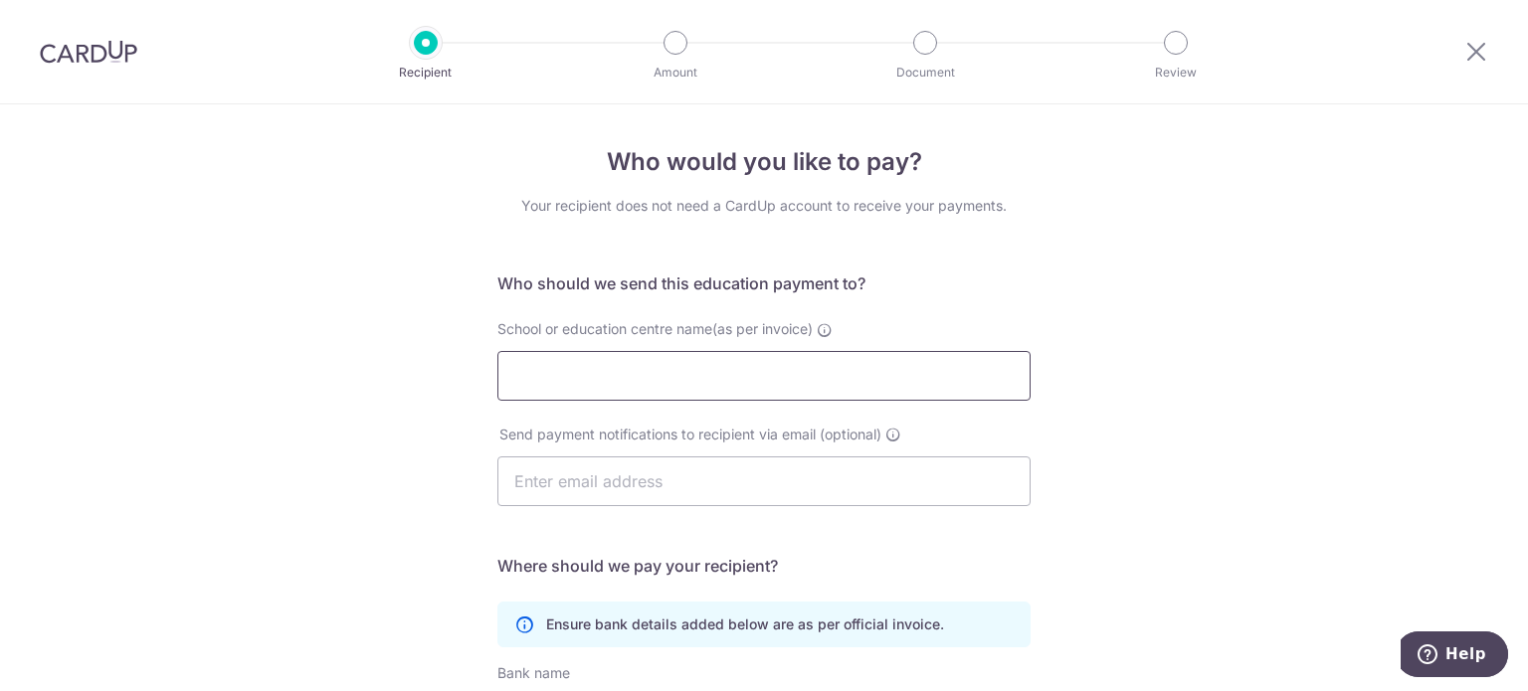
click at [854, 373] on input "School or education centre name(as per invoice)" at bounding box center [763, 376] width 533 height 50
click at [1155, 381] on div "Who would you like to pay? Your recipient does not need a CardUp account to rec…" at bounding box center [764, 577] width 1528 height 947
